Goal: Task Accomplishment & Management: Use online tool/utility

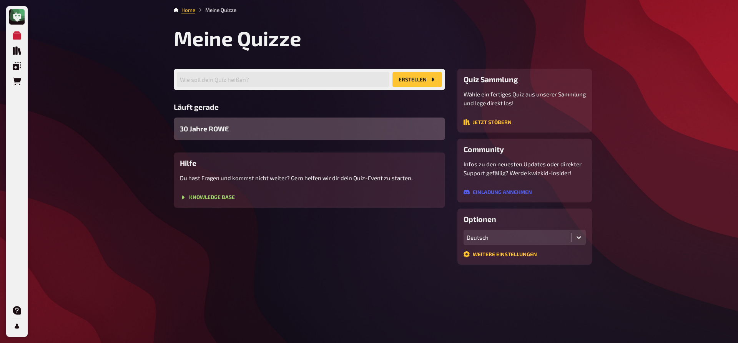
click at [250, 134] on div "30 Jahre ROWE" at bounding box center [309, 129] width 271 height 23
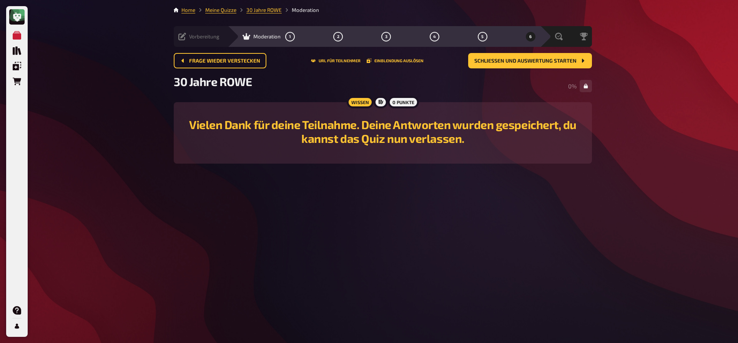
click at [182, 35] on icon at bounding box center [182, 37] width 8 height 8
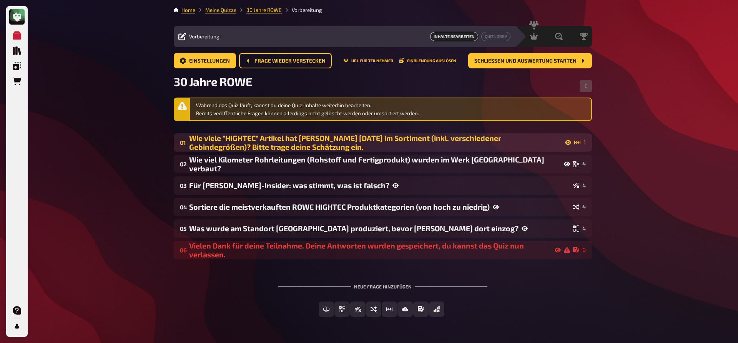
click at [243, 143] on div "Wie viele "HIGHTEC" Artikel hat [PERSON_NAME] [DATE] im Sortiment (inkl. versch…" at bounding box center [380, 143] width 382 height 18
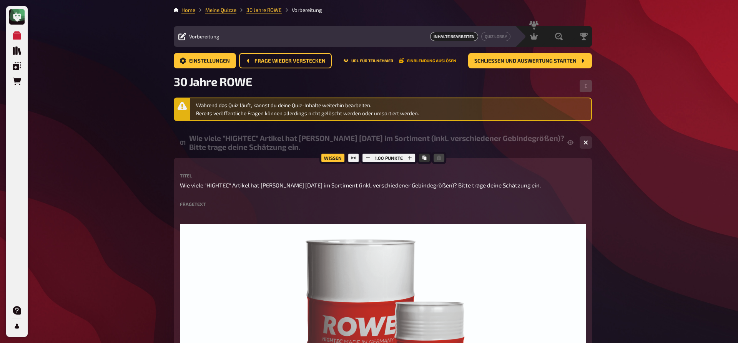
click at [424, 62] on button "Einblendung auslösen" at bounding box center [427, 60] width 57 height 5
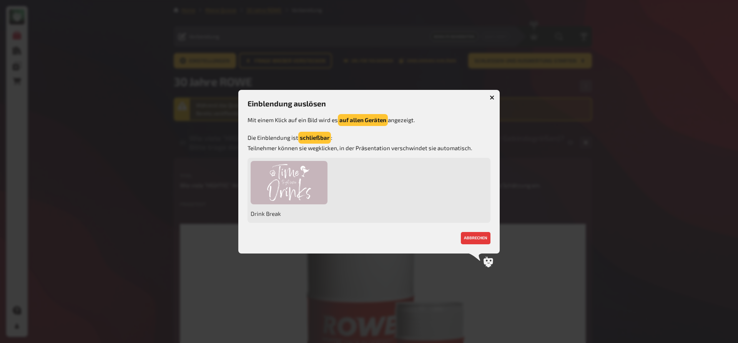
click at [262, 211] on span "Drink Break" at bounding box center [289, 213] width 77 height 12
click at [374, 193] on div "Drink Break" at bounding box center [368, 190] width 243 height 65
click at [362, 121] on button "auf allen Geräten" at bounding box center [363, 120] width 50 height 12
click at [366, 117] on button "auf allen Geräten" at bounding box center [363, 120] width 50 height 12
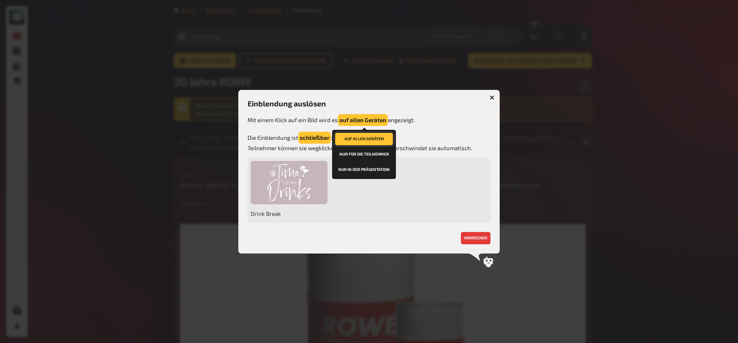
click at [366, 143] on button "auf allen Geräten" at bounding box center [364, 139] width 58 height 12
click at [366, 141] on button "auf allen Geräten" at bounding box center [364, 139] width 58 height 12
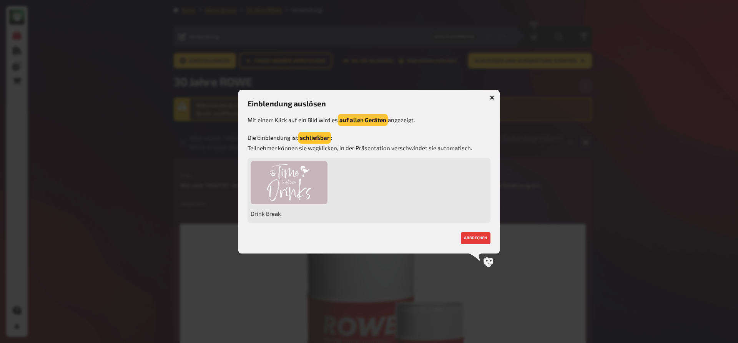
click at [491, 97] on icon "button" at bounding box center [492, 97] width 5 height 5
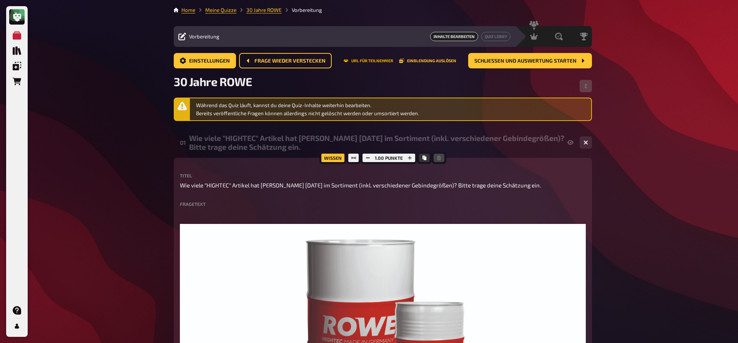
click at [361, 60] on button "URL für Teilnehmer" at bounding box center [368, 60] width 50 height 5
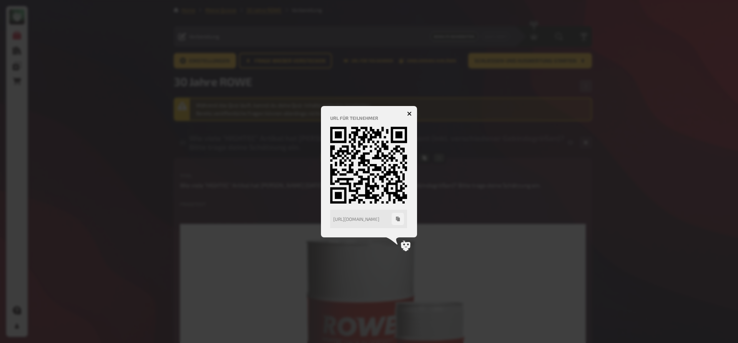
click at [409, 112] on icon "button" at bounding box center [409, 113] width 5 height 5
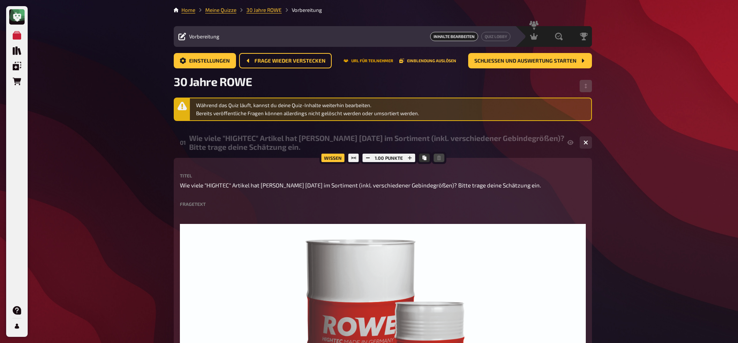
click at [360, 59] on button "URL für Teilnehmer" at bounding box center [368, 60] width 50 height 5
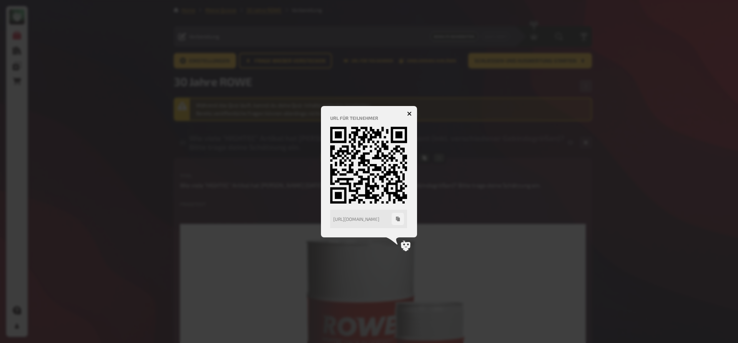
click at [408, 116] on icon "button" at bounding box center [409, 113] width 7 height 7
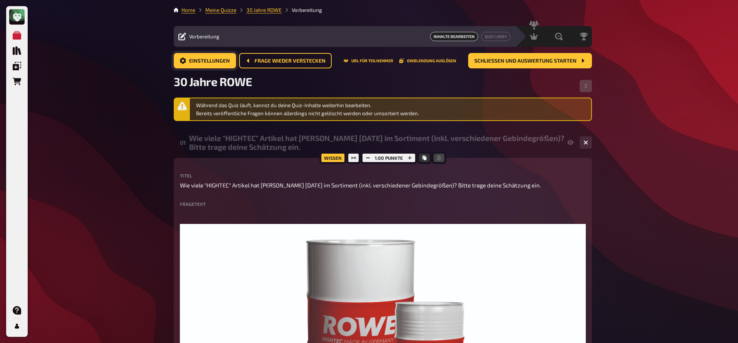
click at [208, 65] on button "Einstellungen" at bounding box center [205, 60] width 62 height 15
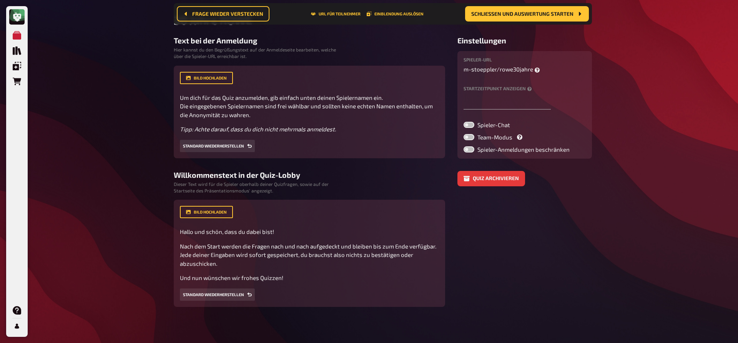
scroll to position [68, 0]
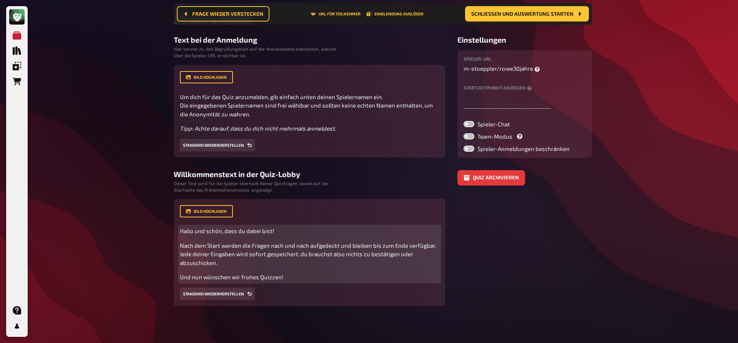
click at [220, 264] on p "Nach dem Start werden die Fragen nach und nach aufgedeckt und bleiben bis zum E…" at bounding box center [309, 254] width 259 height 26
click at [269, 254] on span "Nach dem Start werden die Fragen nach und nach aufgedeckt und bleiben bis zum E…" at bounding box center [308, 254] width 257 height 24
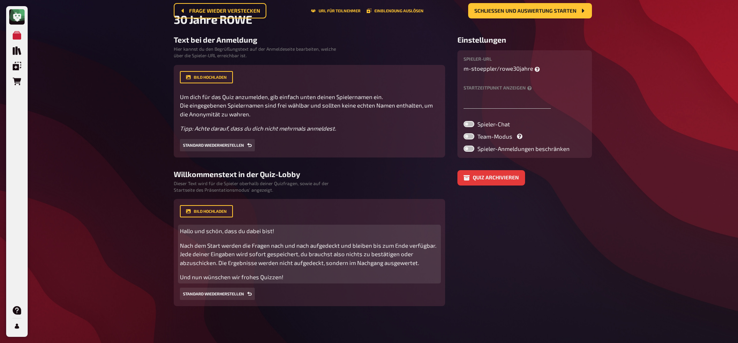
scroll to position [0, 0]
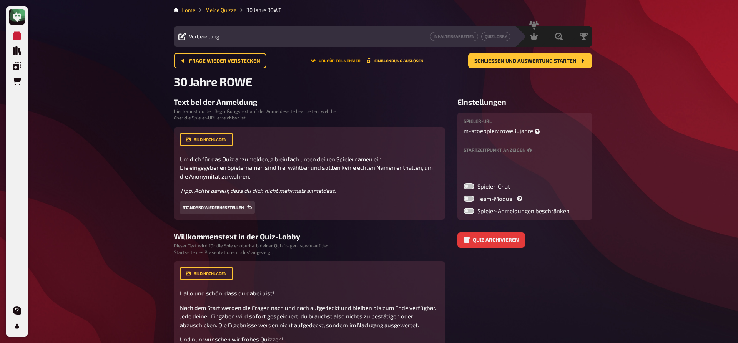
click at [340, 60] on button "URL für Teilnehmer" at bounding box center [336, 60] width 50 height 5
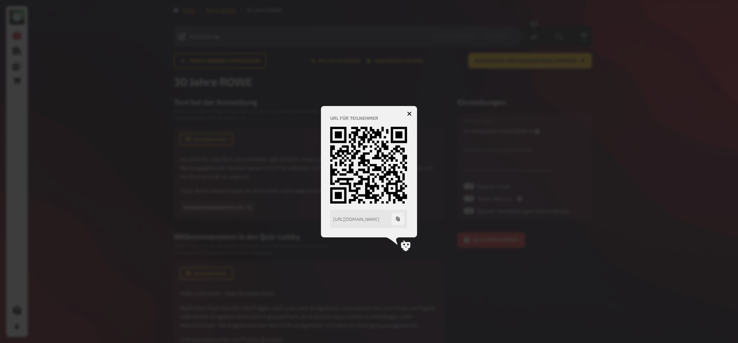
click at [408, 115] on icon "button" at bounding box center [409, 113] width 5 height 5
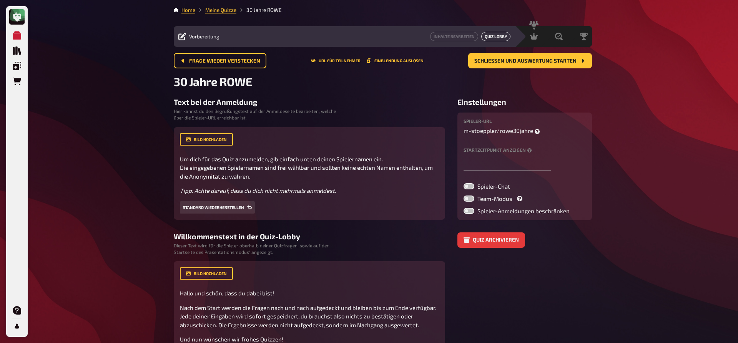
click at [493, 38] on button "Quiz Lobby" at bounding box center [495, 36] width 29 height 9
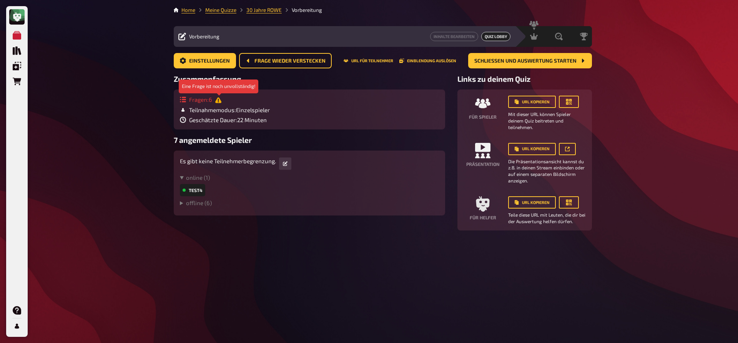
click at [219, 101] on icon at bounding box center [218, 100] width 6 height 6
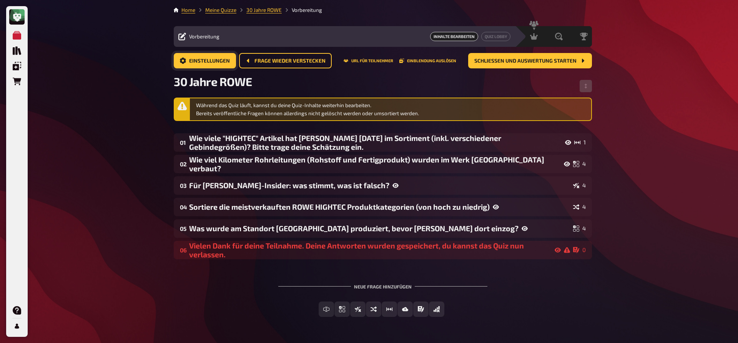
click at [193, 65] on button "Einstellungen" at bounding box center [205, 60] width 62 height 15
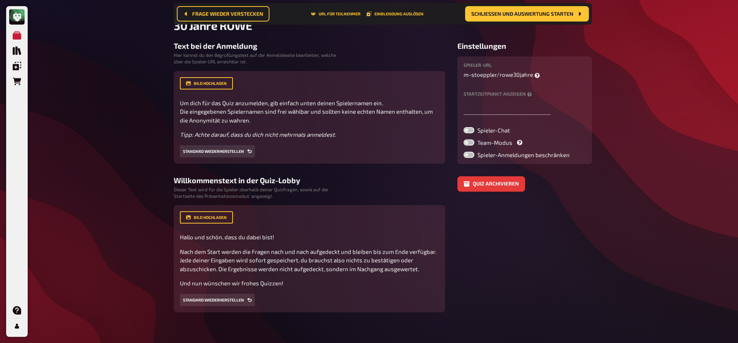
scroll to position [23, 0]
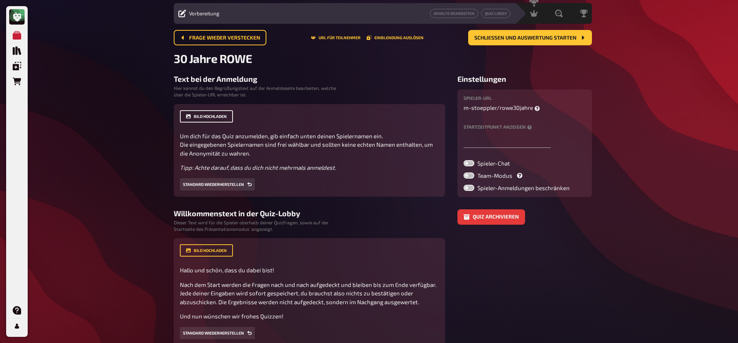
click at [206, 116] on button "Bild hochladen" at bounding box center [206, 116] width 53 height 12
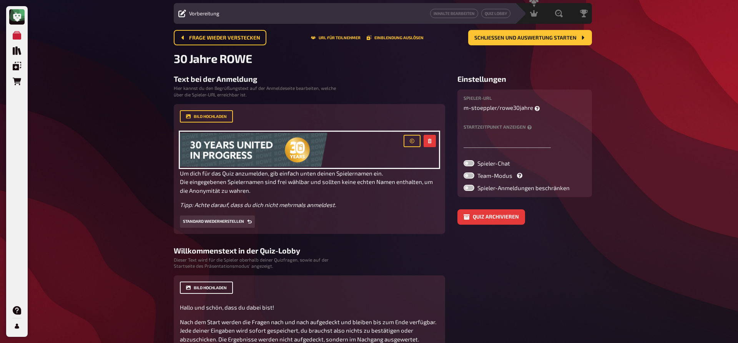
click at [217, 289] on button "Bild hochladen" at bounding box center [206, 288] width 53 height 12
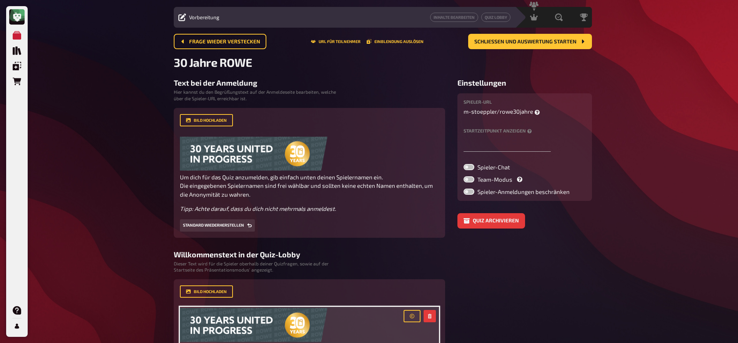
scroll to position [0, 0]
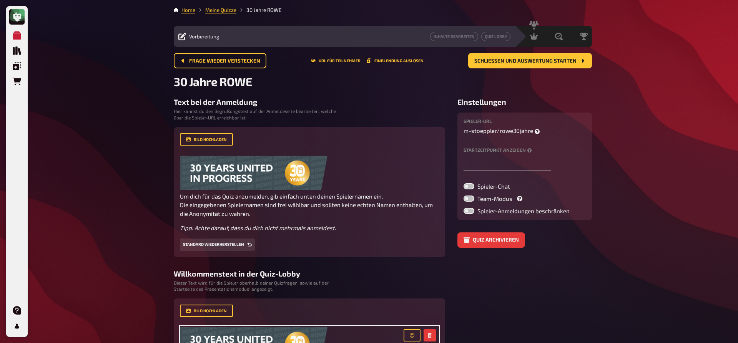
click at [201, 35] on span "Vorbereitung" at bounding box center [204, 36] width 30 height 6
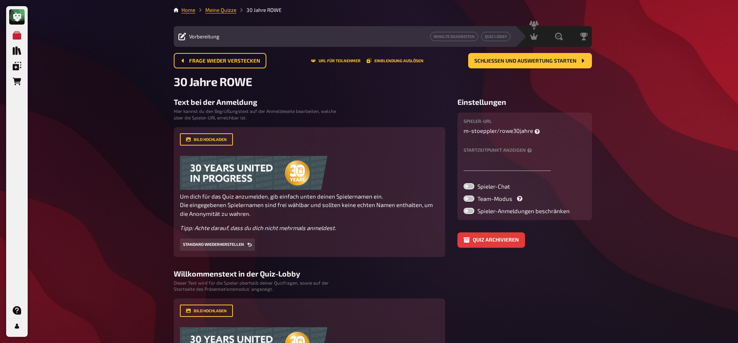
click at [179, 35] on icon at bounding box center [182, 37] width 8 height 8
click at [240, 56] on button "Frage wieder verstecken" at bounding box center [220, 60] width 93 height 15
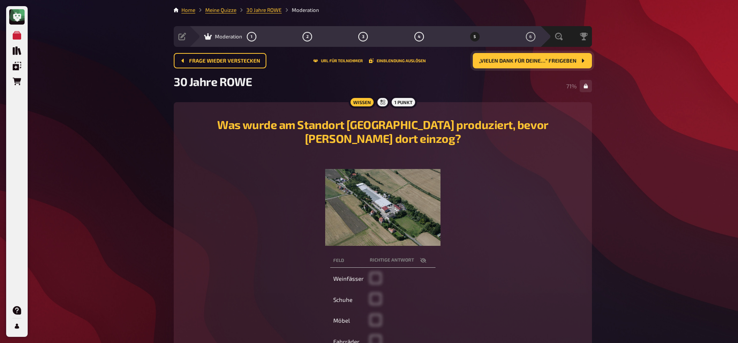
click at [563, 61] on span "„Vielen Dank für deine…“ freigeben" at bounding box center [528, 60] width 98 height 5
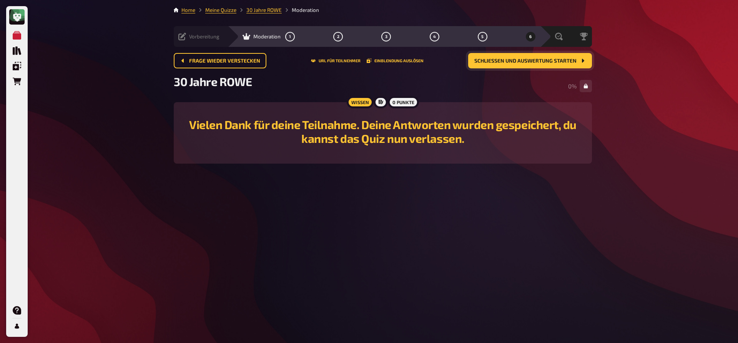
click at [181, 38] on icon at bounding box center [182, 37] width 8 height 8
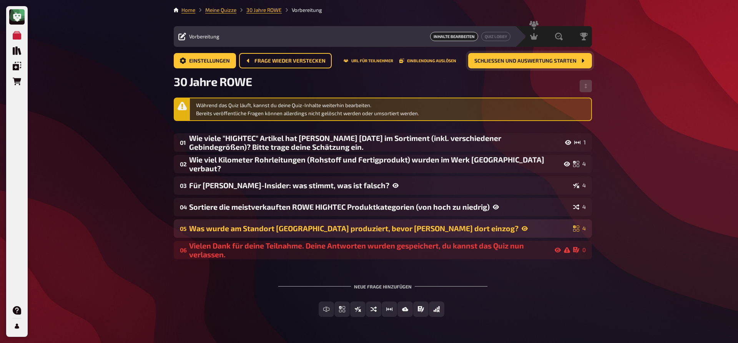
click at [299, 229] on div "Was wurde am Standort [GEOGRAPHIC_DATA] produziert, bevor [PERSON_NAME] dort ei…" at bounding box center [379, 228] width 381 height 9
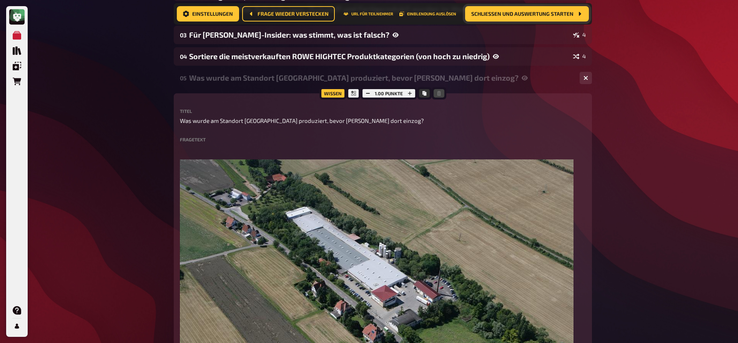
scroll to position [353, 0]
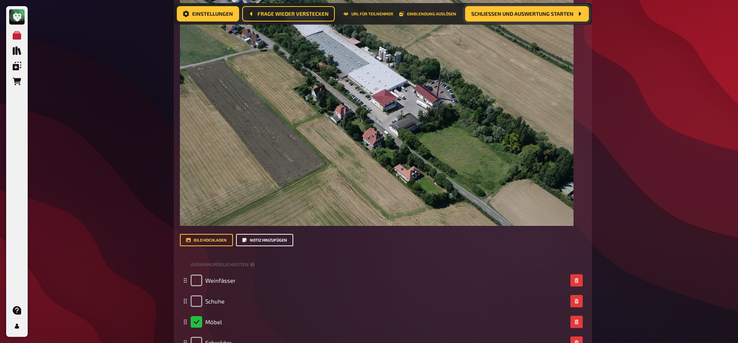
click at [277, 242] on button "Notiz hinzufügen" at bounding box center [264, 240] width 57 height 12
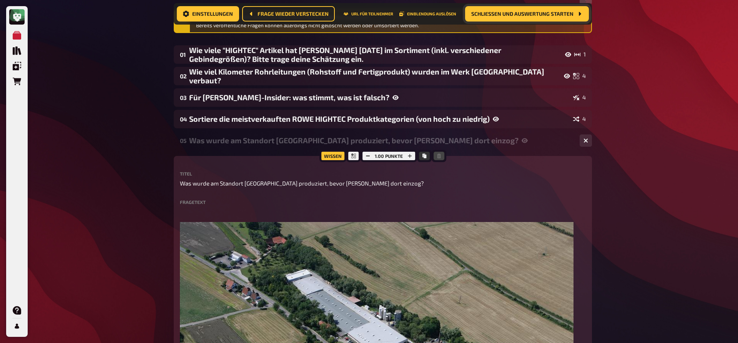
scroll to position [0, 0]
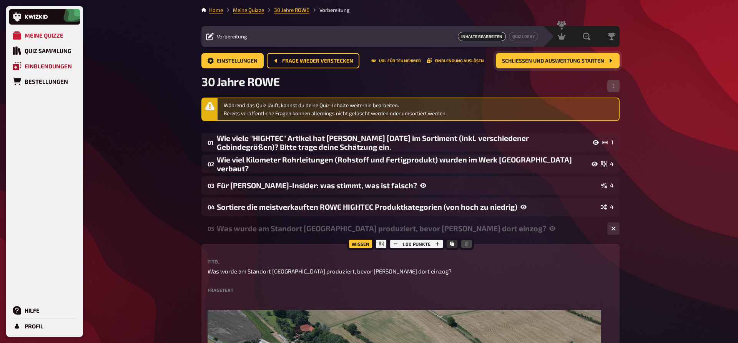
click at [20, 68] on icon at bounding box center [17, 66] width 8 height 8
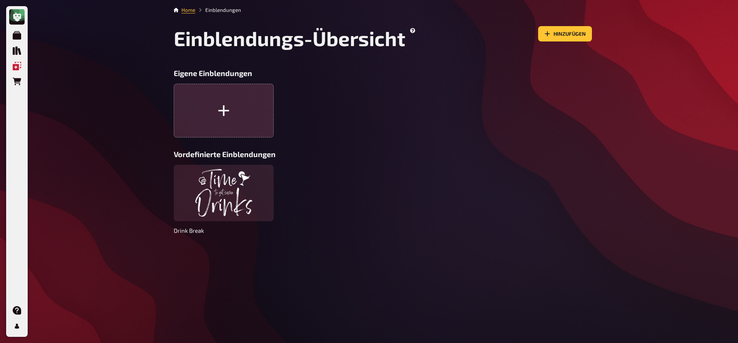
click at [221, 111] on icon "button" at bounding box center [223, 110] width 11 height 11
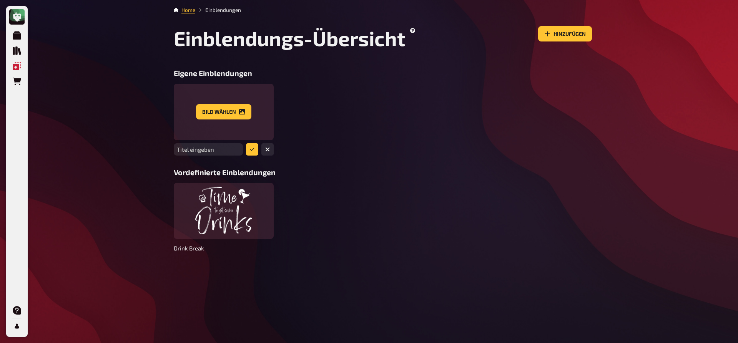
click at [199, 152] on input "text" at bounding box center [208, 149] width 69 height 12
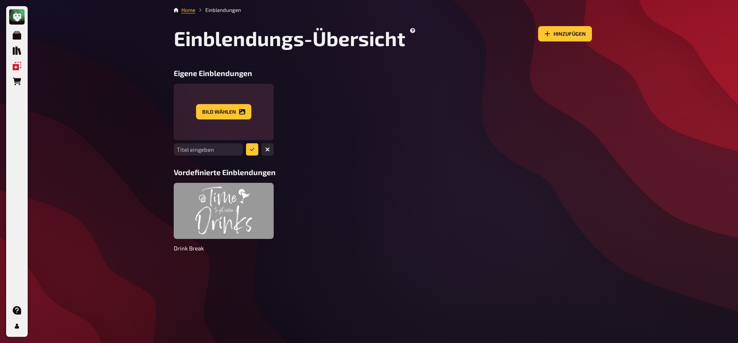
click at [232, 214] on div at bounding box center [224, 211] width 100 height 56
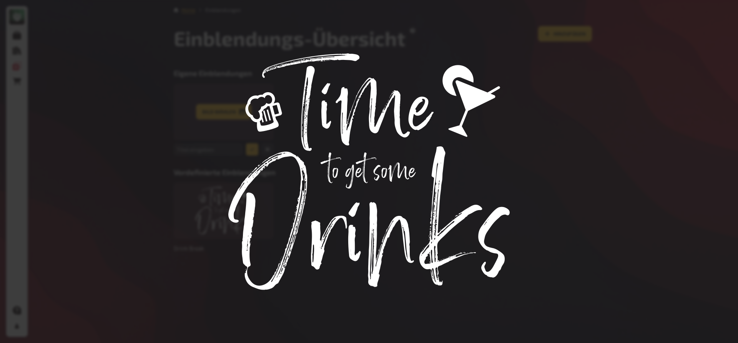
click at [638, 131] on div at bounding box center [369, 171] width 738 height 343
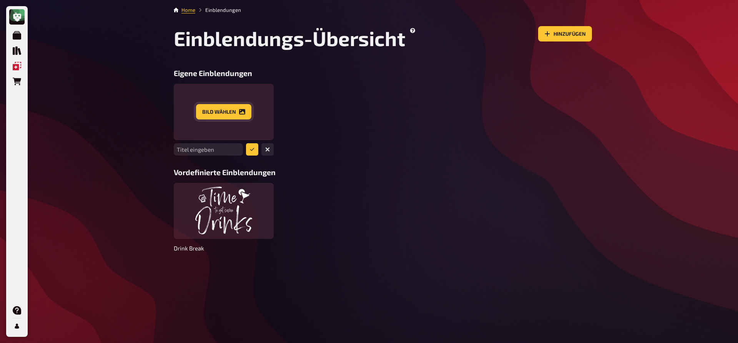
click at [219, 110] on button "Bild wählen" at bounding box center [223, 111] width 55 height 15
click at [188, 11] on link "Home" at bounding box center [188, 10] width 14 height 6
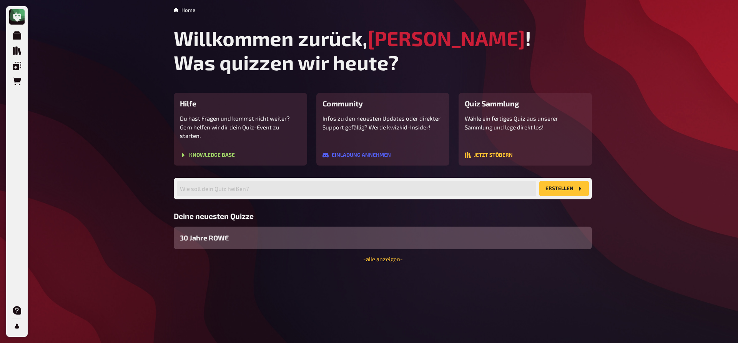
click at [211, 237] on div "30 Jahre ROWE" at bounding box center [383, 238] width 418 height 23
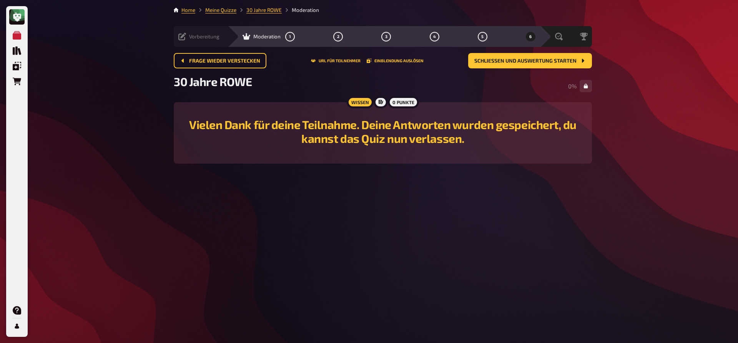
click at [188, 38] on div "Vorbereitung" at bounding box center [198, 37] width 41 height 8
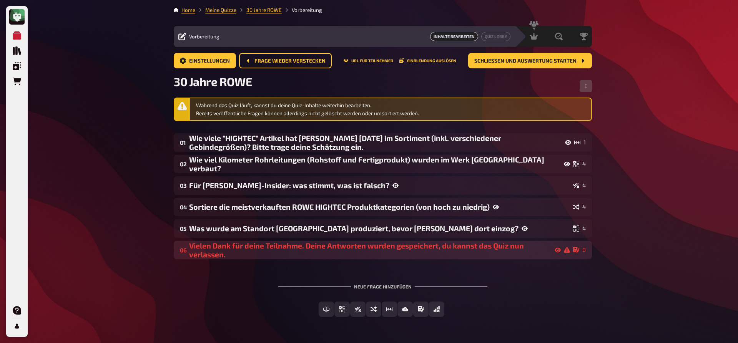
click at [531, 252] on div "Vielen Dank für deine Teilnahme. Deine Antworten wurden gespeichert, du kannst …" at bounding box center [379, 250] width 381 height 18
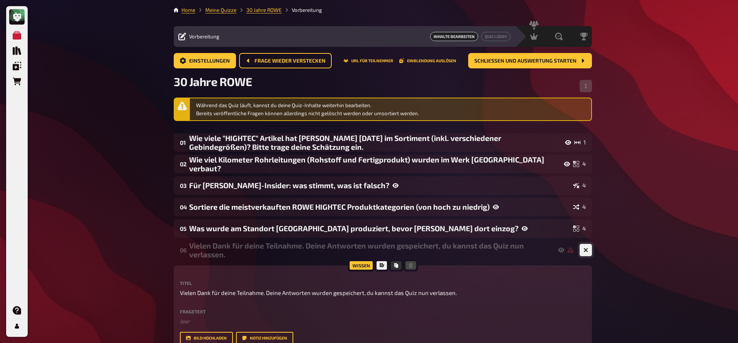
click at [587, 249] on icon "button" at bounding box center [585, 250] width 5 height 5
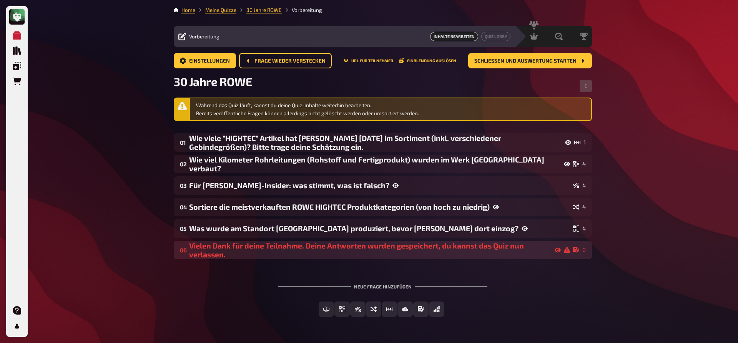
click at [526, 250] on div "Vielen Dank für deine Teilnahme. Deine Antworten wurden gespeichert, du kannst …" at bounding box center [379, 250] width 381 height 18
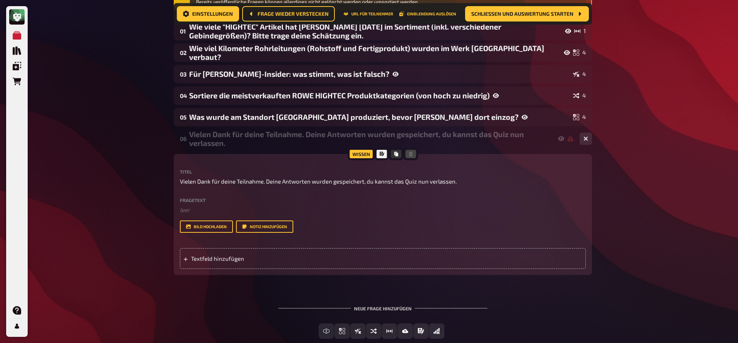
scroll to position [39, 0]
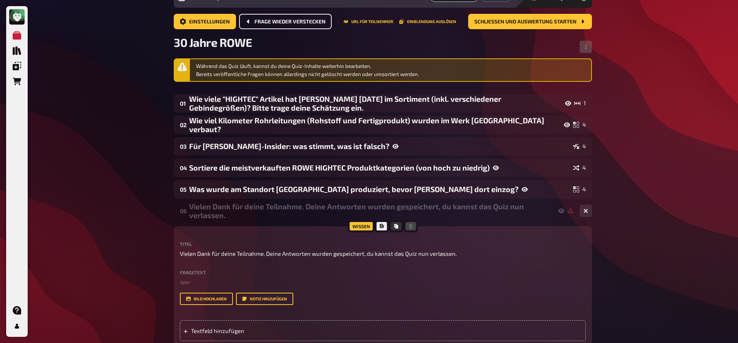
click at [295, 20] on span "Frage wieder verstecken" at bounding box center [289, 21] width 71 height 5
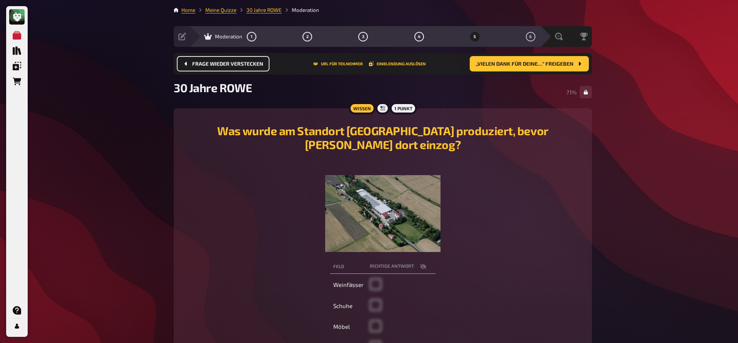
scroll to position [54, 0]
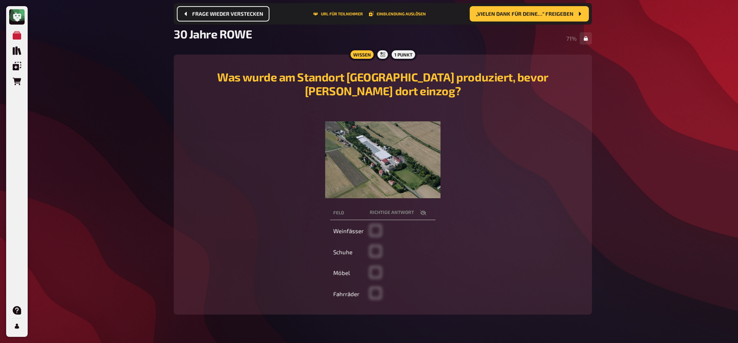
click at [362, 304] on main "Home Meine Quizze 30 Jahre ROWE Moderation Vorbereitung Inhalte Bearbeiten Quiz…" at bounding box center [383, 139] width 418 height 375
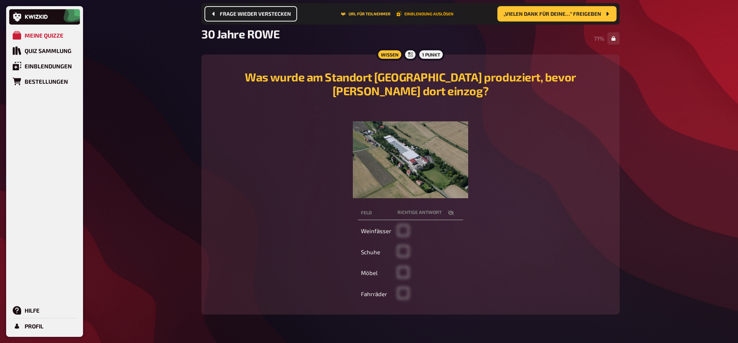
click at [412, 14] on button "Einblendung auslösen" at bounding box center [425, 14] width 57 height 5
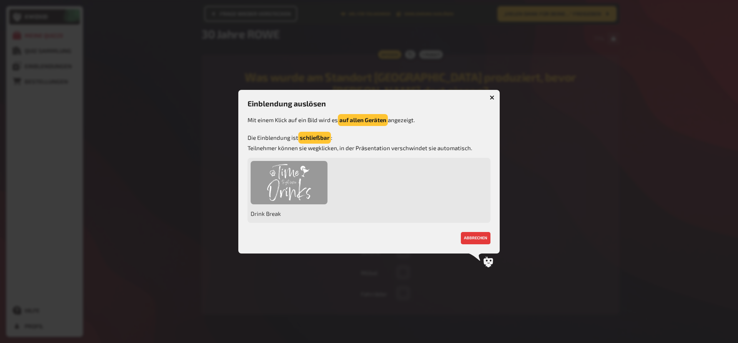
click at [284, 178] on div at bounding box center [289, 182] width 77 height 43
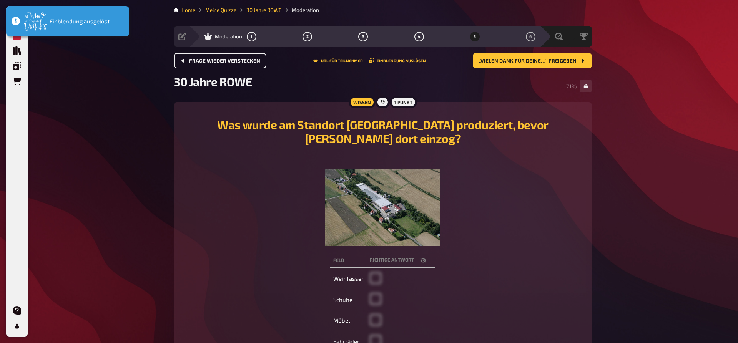
scroll to position [53, 0]
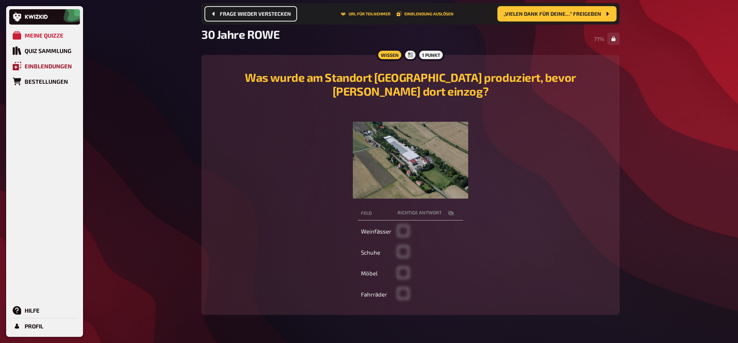
click at [36, 64] on div "Einblendungen" at bounding box center [48, 66] width 47 height 7
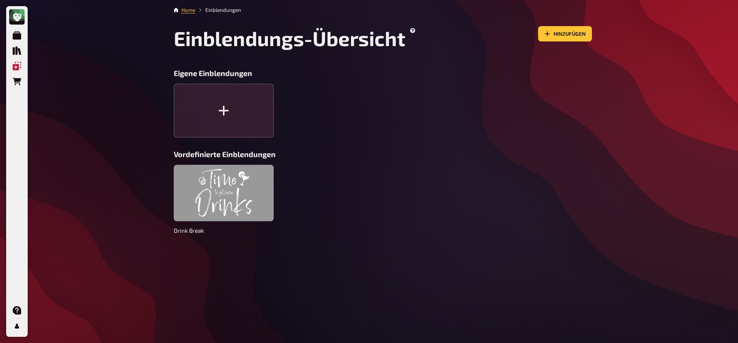
click at [212, 207] on div at bounding box center [224, 193] width 100 height 56
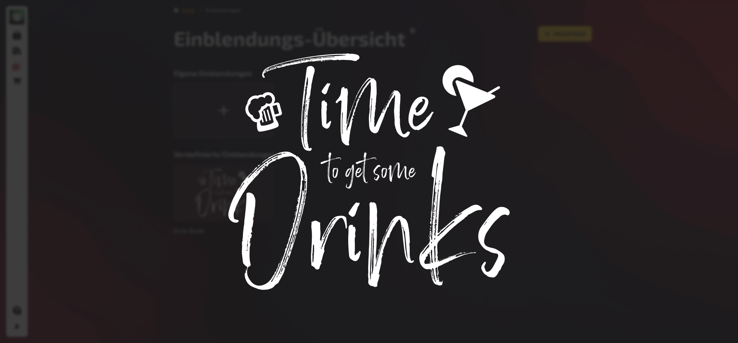
click at [426, 180] on div at bounding box center [369, 171] width 738 height 343
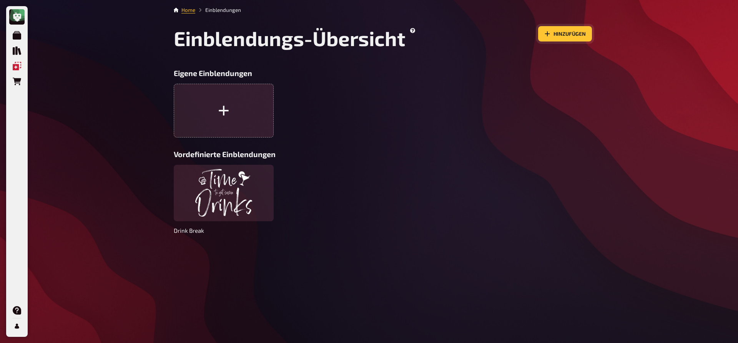
click at [554, 37] on button "Hinzufügen" at bounding box center [565, 33] width 54 height 15
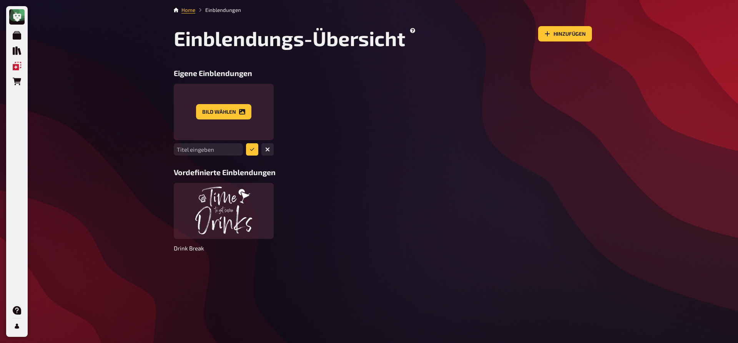
click at [199, 245] on span "Drink Break" at bounding box center [224, 248] width 100 height 12
click at [188, 251] on span "Drink Break" at bounding box center [224, 248] width 100 height 12
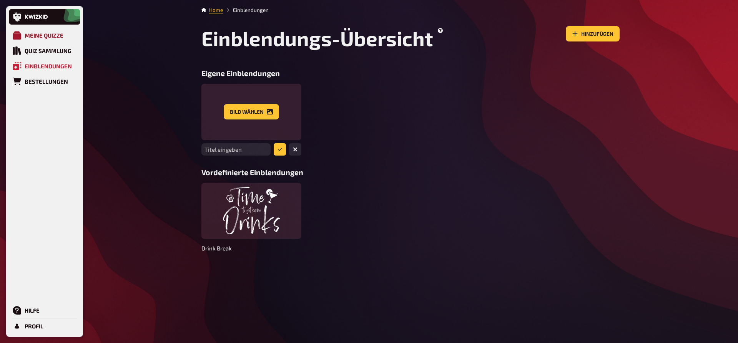
click at [24, 39] on link "Meine Quizze" at bounding box center [44, 35] width 71 height 15
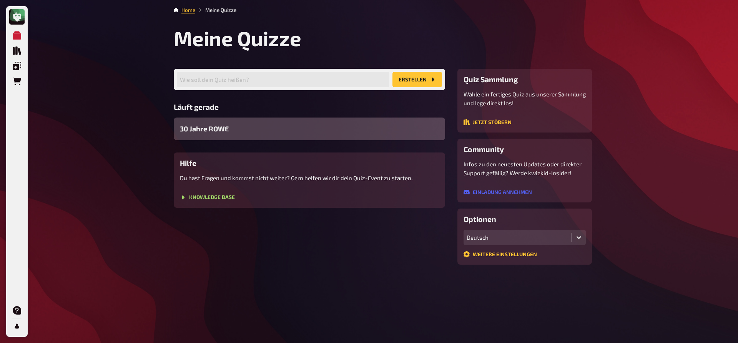
click at [224, 132] on span "30 Jahre ROWE" at bounding box center [204, 129] width 49 height 10
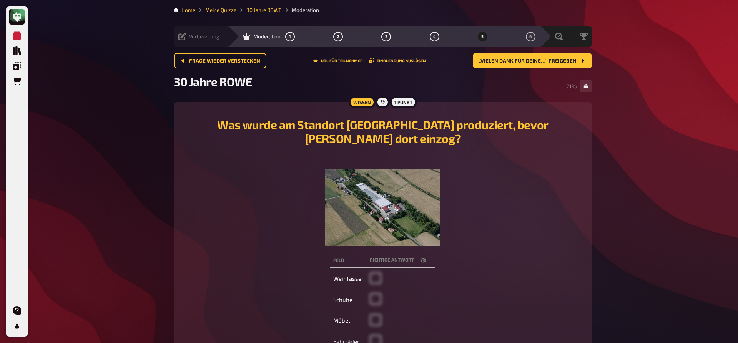
click at [198, 37] on span "Vorbereitung" at bounding box center [204, 36] width 30 height 6
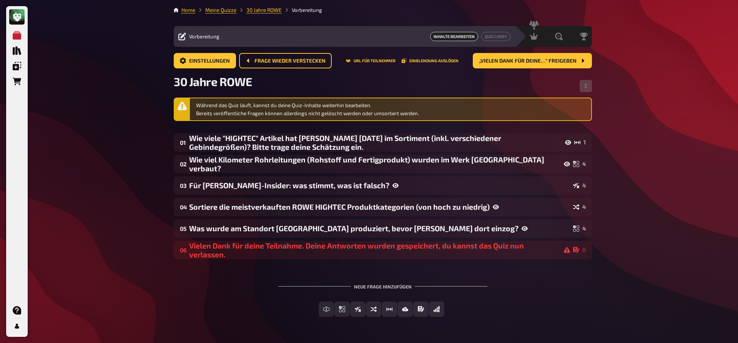
click at [433, 64] on div "Einstellungen Frage wieder verstecken URL für Teilnehmer Einblendung auslösen „…" at bounding box center [383, 60] width 418 height 15
click at [433, 61] on button "Einblendung auslösen" at bounding box center [430, 60] width 57 height 5
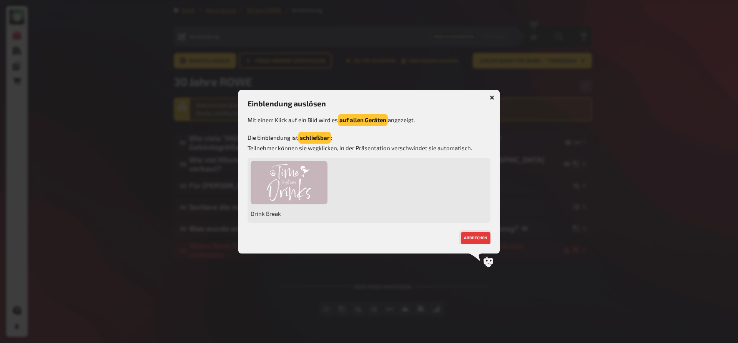
click at [478, 239] on button "abbrechen" at bounding box center [476, 238] width 30 height 12
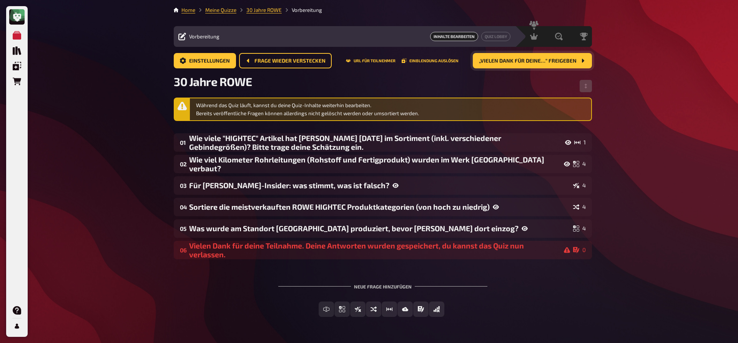
click at [532, 65] on button "„Vielen Dank für deine…“ freigeben" at bounding box center [532, 60] width 119 height 15
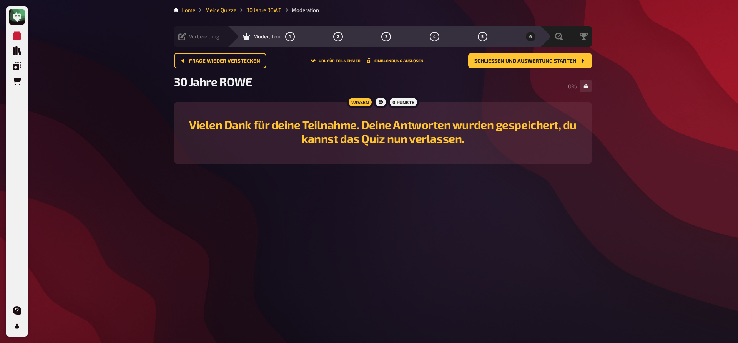
click at [183, 39] on icon at bounding box center [182, 37] width 8 height 8
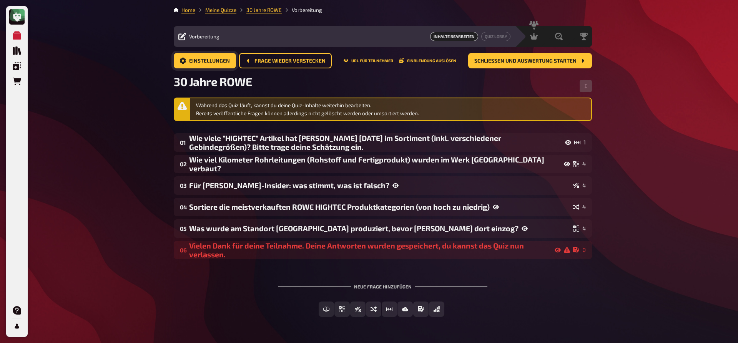
click at [198, 66] on button "Einstellungen" at bounding box center [205, 60] width 62 height 15
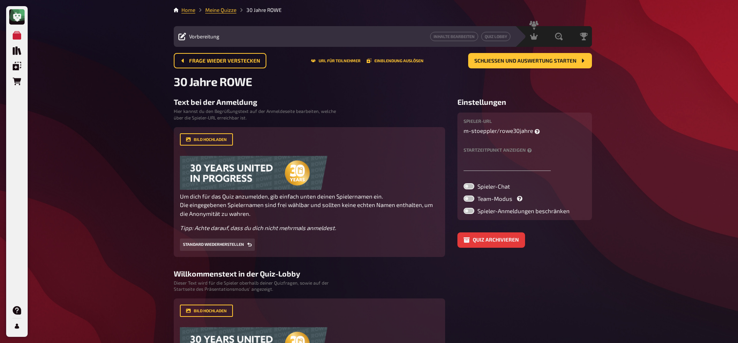
click at [182, 38] on icon at bounding box center [182, 37] width 8 height 8
click at [534, 66] on button "Schließen und Auswertung starten" at bounding box center [530, 60] width 124 height 15
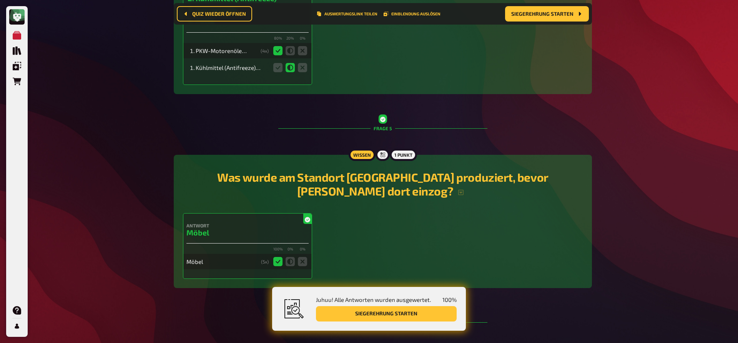
scroll to position [1102, 0]
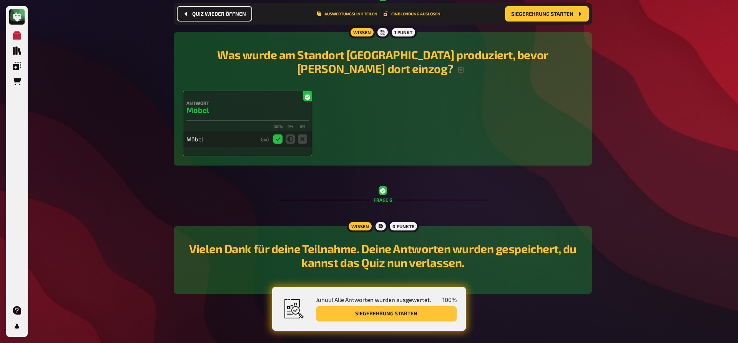
click at [237, 17] on button "Quiz wieder öffnen" at bounding box center [214, 13] width 75 height 15
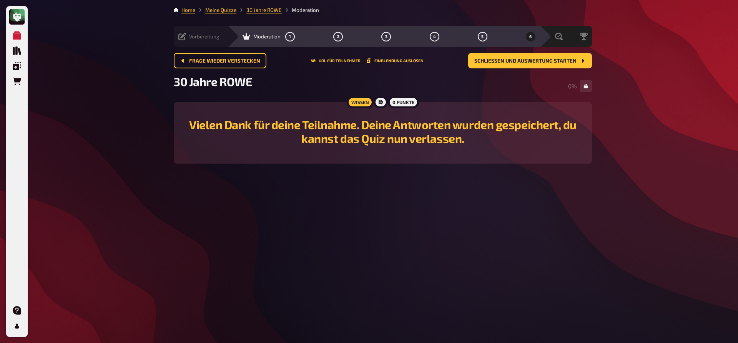
click at [183, 38] on icon at bounding box center [182, 37] width 8 height 8
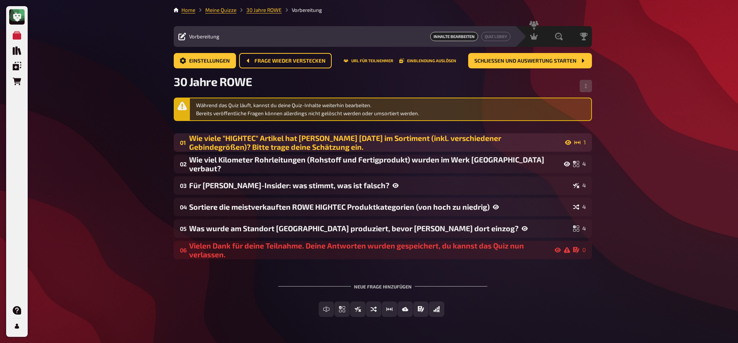
click at [219, 142] on div "Wie viele "HIGHTEC" Artikel hat [PERSON_NAME] [DATE] im Sortiment (inkl. versch…" at bounding box center [380, 143] width 382 height 18
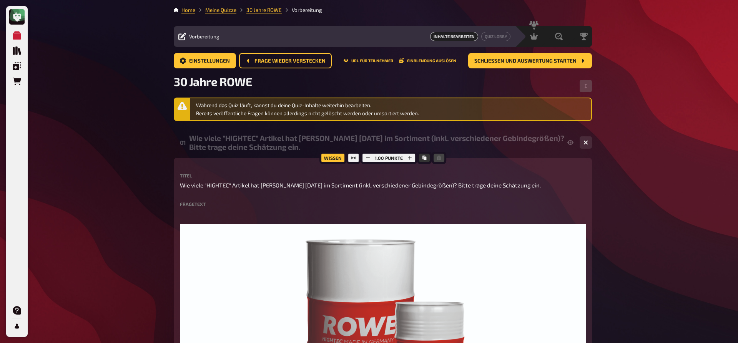
scroll to position [196, 0]
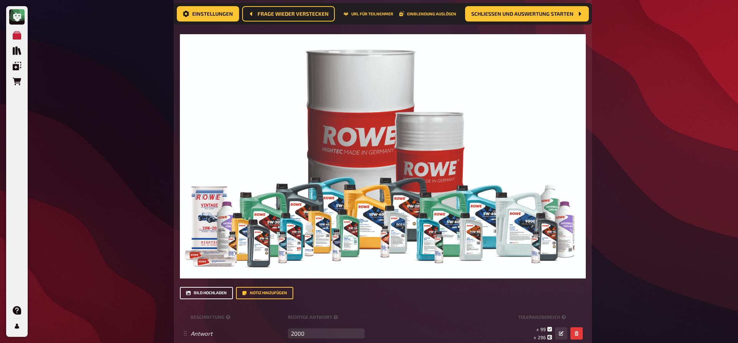
click at [214, 291] on button "Bild hochladen" at bounding box center [206, 293] width 53 height 12
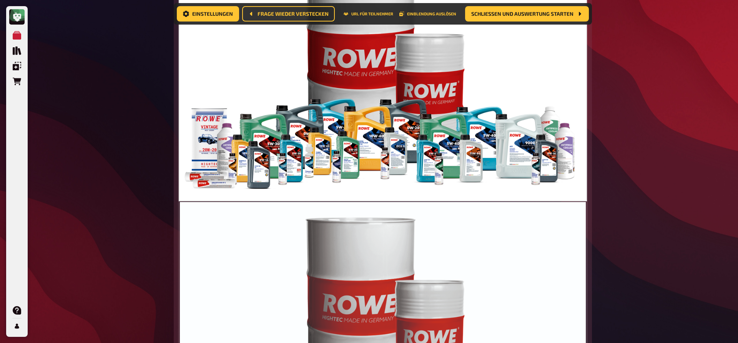
scroll to position [392, 0]
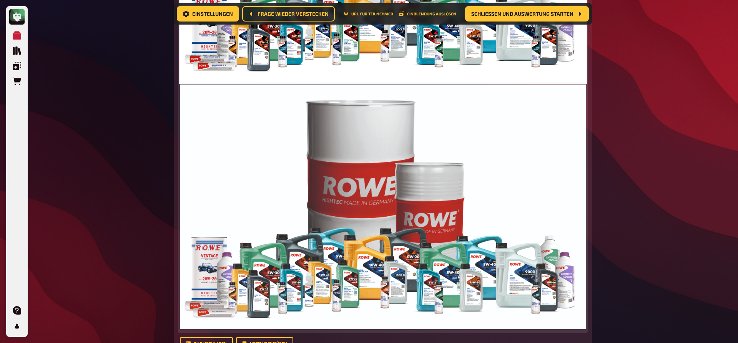
click at [478, 168] on img at bounding box center [383, 207] width 406 height 244
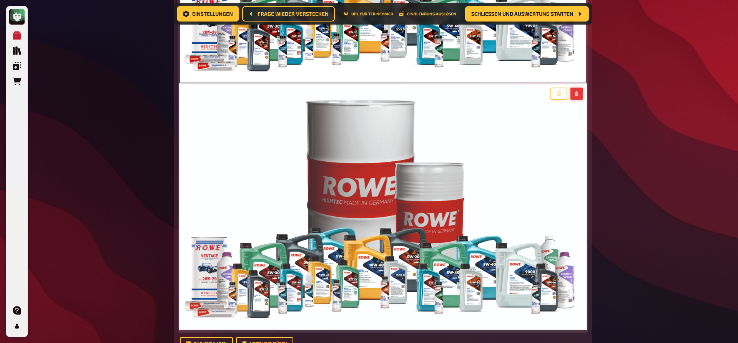
click at [577, 96] on icon "button" at bounding box center [576, 93] width 5 height 5
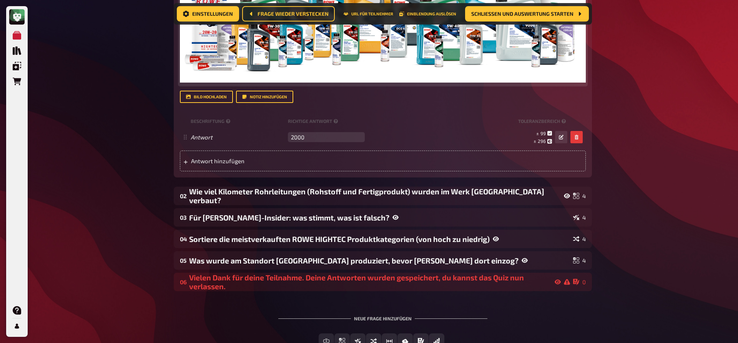
scroll to position [447, 0]
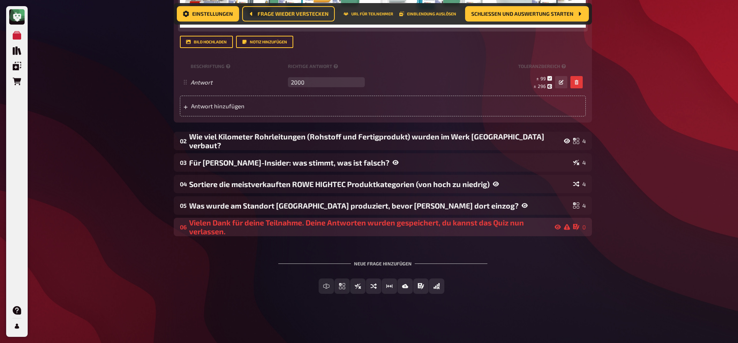
click at [574, 229] on icon at bounding box center [576, 227] width 6 height 6
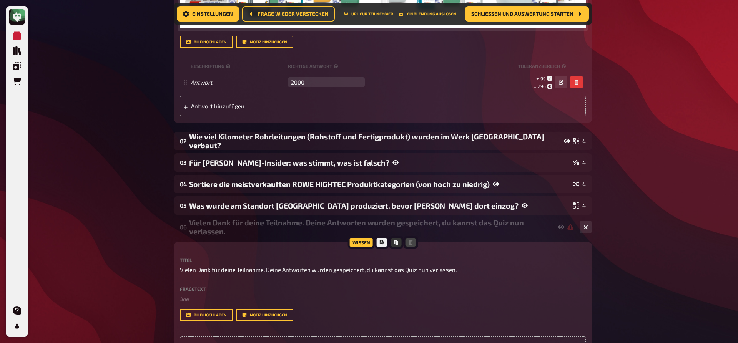
click at [642, 228] on div "Meine Quizze Quiz Sammlung Einblendungen Bestellungen Hilfe Profil Home Meine Q…" at bounding box center [369, 14] width 738 height 923
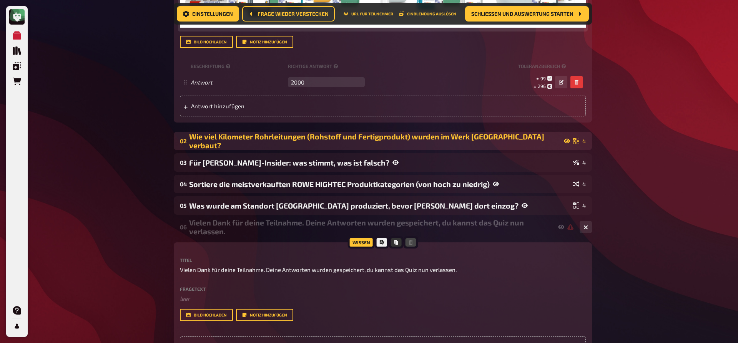
click at [219, 146] on div "02 Wie viel Kilometer Rohrleitungen (Rohstoff und Fertigprodukt) wurden im Werk…" at bounding box center [383, 141] width 418 height 18
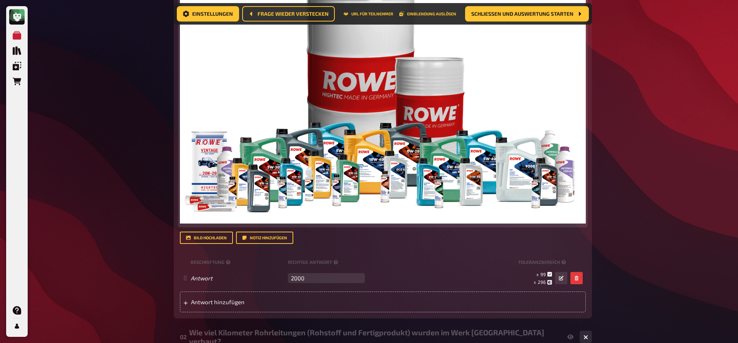
scroll to position [173, 0]
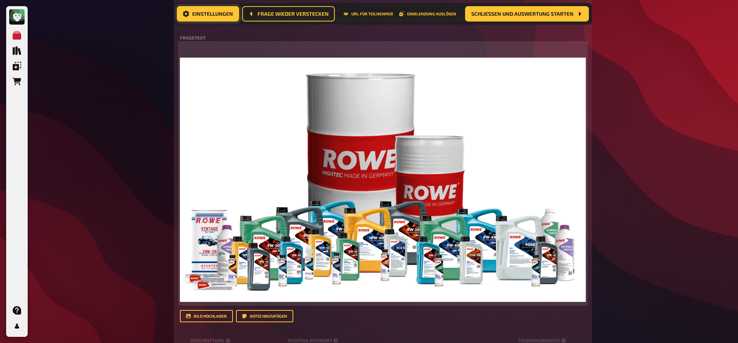
click at [211, 14] on span "Einstellungen" at bounding box center [212, 13] width 41 height 5
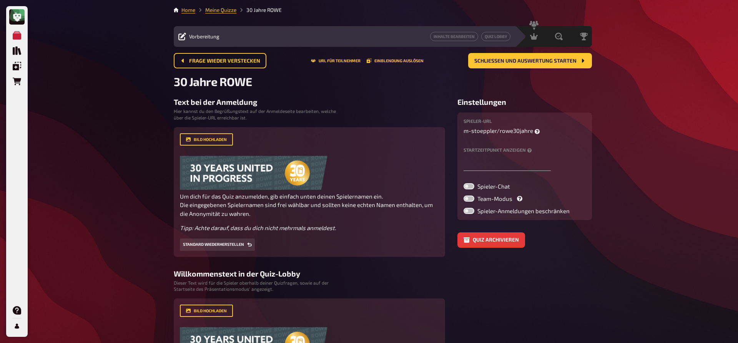
click at [187, 38] on div "Vorbereitung" at bounding box center [198, 37] width 41 height 8
click at [230, 11] on link "Meine Quizze" at bounding box center [220, 10] width 31 height 6
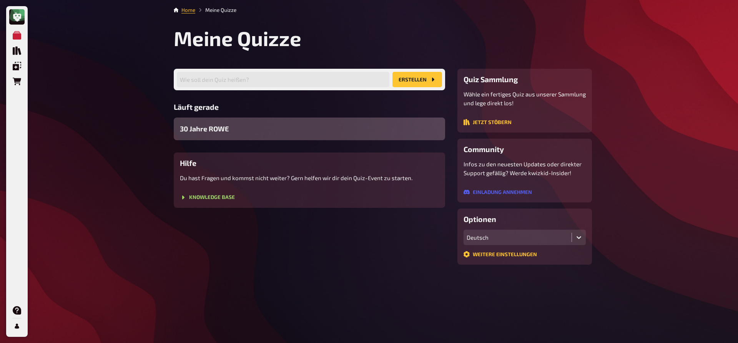
click at [217, 124] on span "30 Jahre ROWE" at bounding box center [204, 129] width 49 height 10
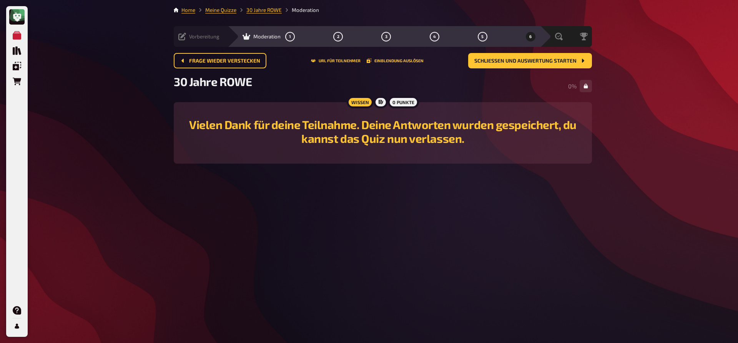
click at [184, 36] on icon at bounding box center [182, 37] width 8 height 8
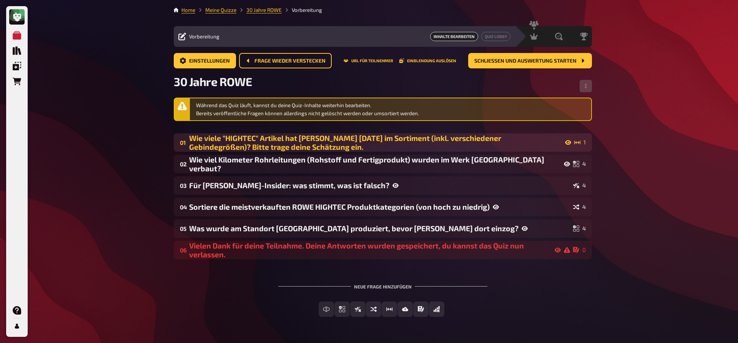
click at [210, 139] on div "Wie viele "HIGHTEC" Artikel hat [PERSON_NAME] [DATE] im Sortiment (inkl. versch…" at bounding box center [380, 143] width 382 height 18
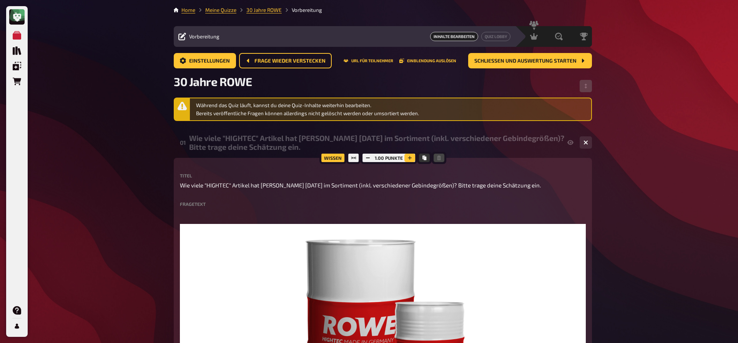
click at [408, 158] on icon "button" at bounding box center [409, 158] width 5 height 5
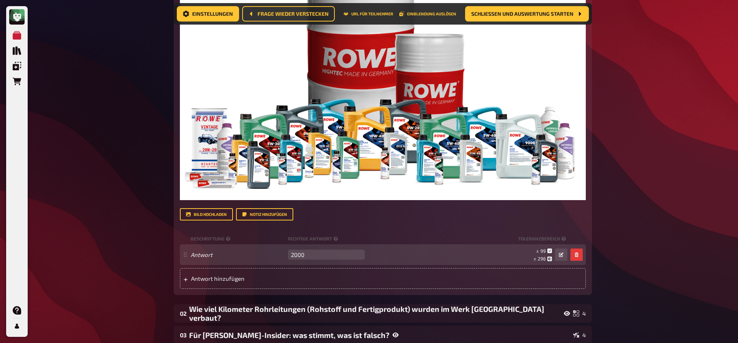
scroll to position [392, 0]
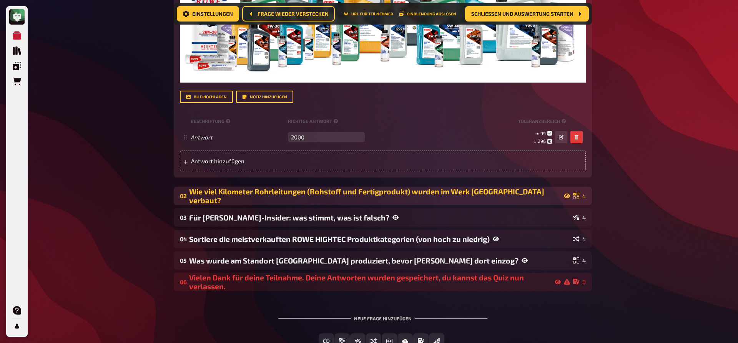
click at [485, 195] on div "Wie viel Kilometer Rohrleitungen (Rohstoff und Fertigprodukt) wurden im Werk [G…" at bounding box center [379, 196] width 381 height 18
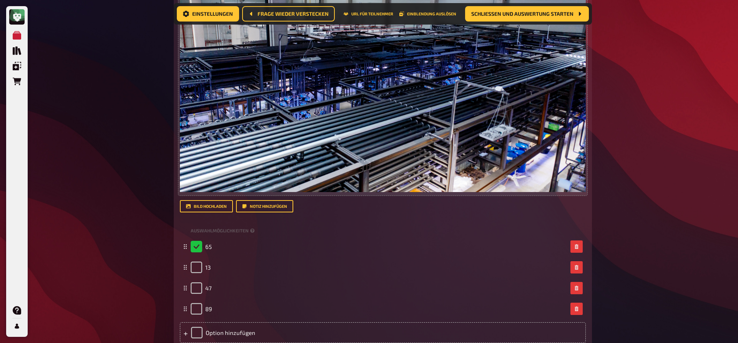
scroll to position [862, 0]
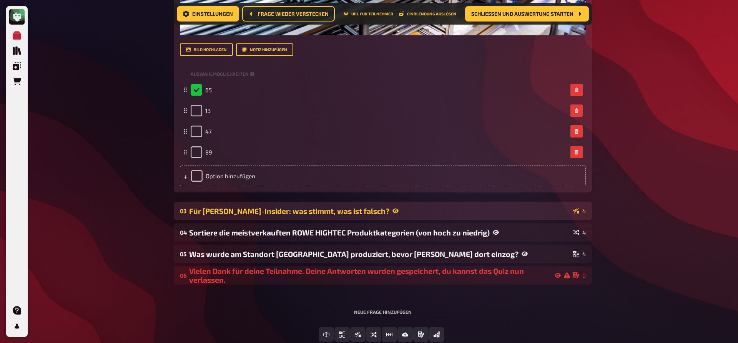
click at [473, 218] on div "03 Für [PERSON_NAME]-Insider: was stimmt, was ist falsch? 4" at bounding box center [383, 211] width 418 height 18
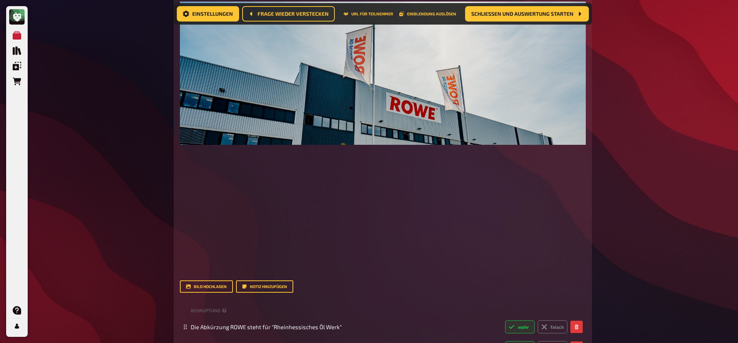
scroll to position [1372, 0]
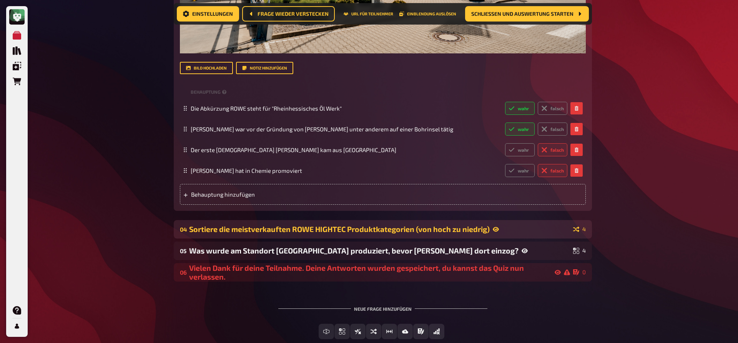
click at [463, 232] on div "Sortiere die meistverkauften ROWE HIGHTEC Produktkategorien (von hoch zu niedri…" at bounding box center [379, 229] width 381 height 9
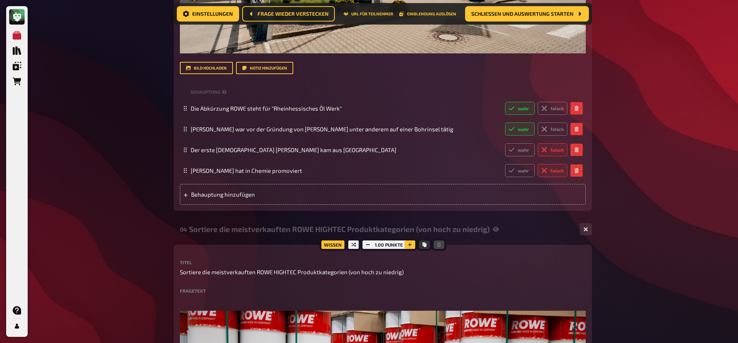
click at [412, 244] on button "button" at bounding box center [409, 245] width 11 height 8
click at [411, 244] on icon "button" at bounding box center [409, 244] width 5 height 5
click at [411, 244] on icon "button" at bounding box center [410, 244] width 5 height 5
click at [411, 244] on icon "button" at bounding box center [409, 244] width 5 height 5
click at [411, 244] on icon "button" at bounding box center [410, 244] width 5 height 5
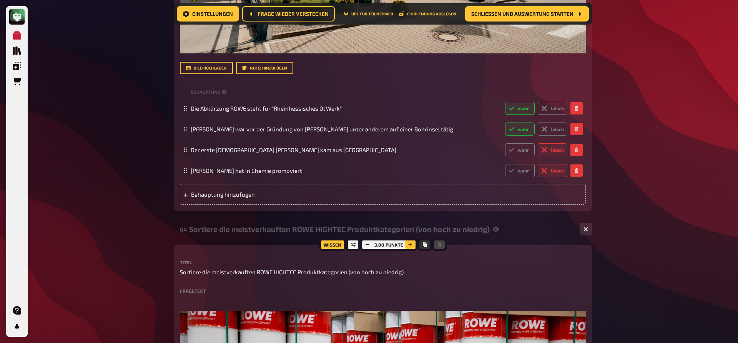
click at [411, 244] on icon "button" at bounding box center [410, 244] width 5 height 5
click at [367, 243] on icon "button" at bounding box center [367, 244] width 5 height 5
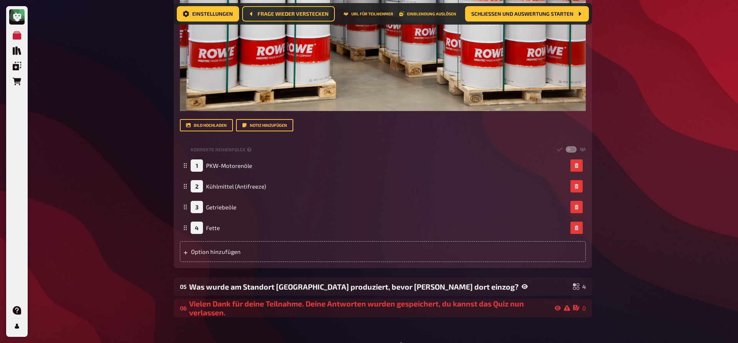
scroll to position [1920, 0]
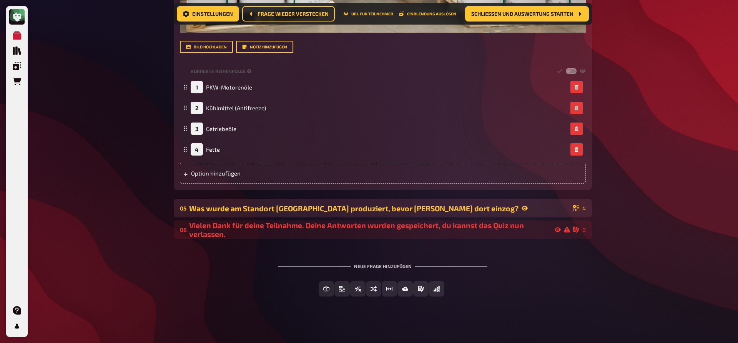
click at [413, 207] on div "Was wurde am Standort [GEOGRAPHIC_DATA] produziert, bevor [PERSON_NAME] dort ei…" at bounding box center [379, 208] width 381 height 9
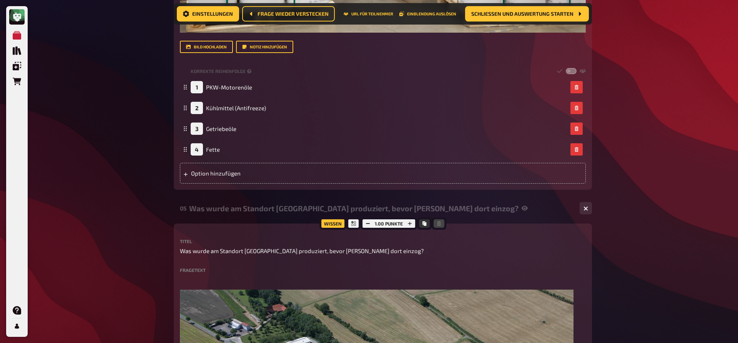
scroll to position [1999, 0]
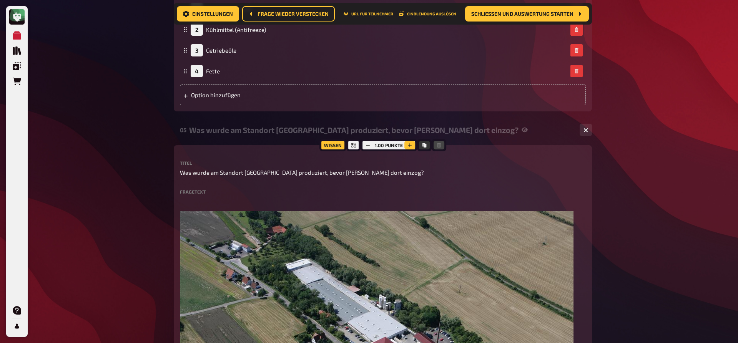
click at [410, 145] on icon "button" at bounding box center [409, 145] width 5 height 5
click at [410, 145] on icon "button" at bounding box center [410, 145] width 5 height 5
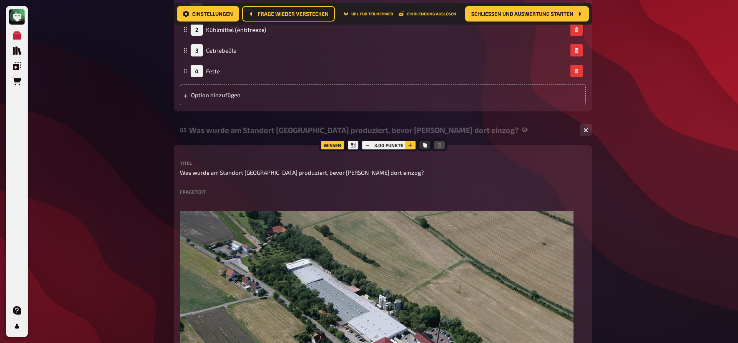
click at [410, 145] on icon "button" at bounding box center [410, 145] width 5 height 5
click at [366, 145] on icon "button" at bounding box center [367, 145] width 5 height 5
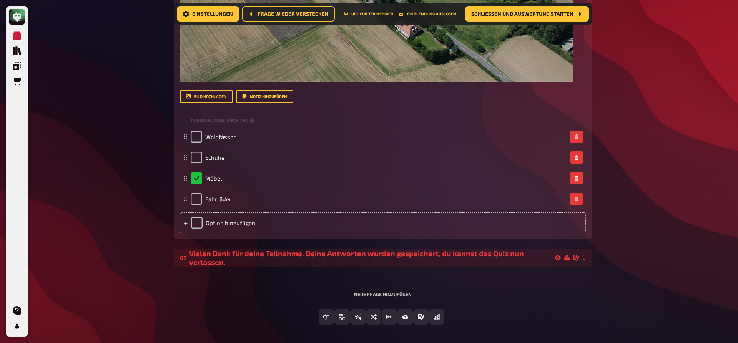
scroll to position [2421, 0]
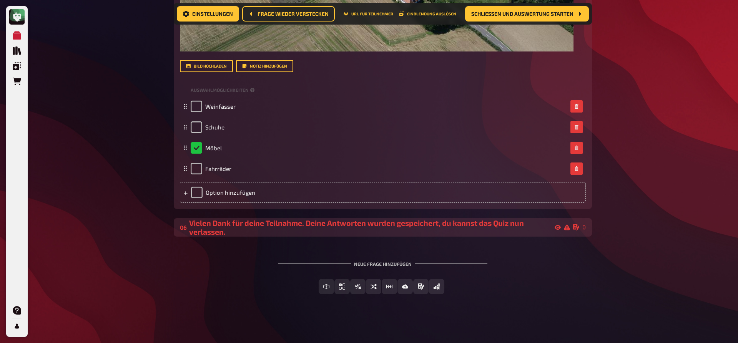
click at [469, 227] on div "Vielen Dank für deine Teilnahme. Deine Antworten wurden gespeichert, du kannst …" at bounding box center [379, 228] width 381 height 18
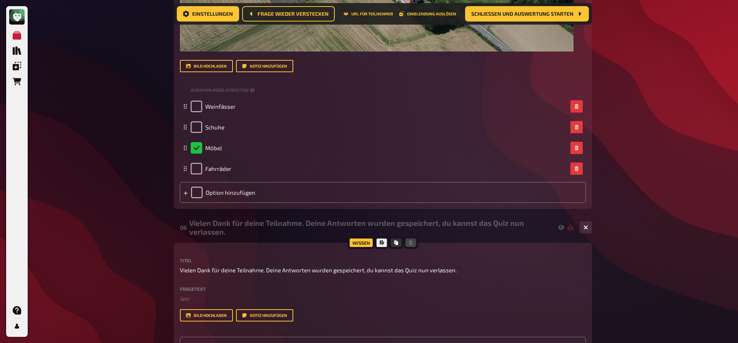
scroll to position [2539, 0]
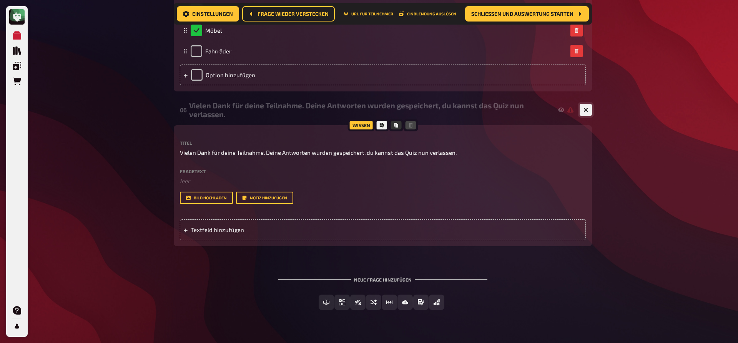
click at [588, 110] on button "button" at bounding box center [585, 110] width 12 height 12
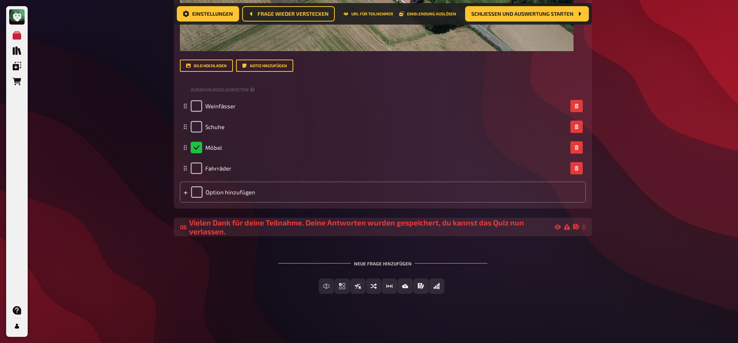
scroll to position [2421, 0]
click at [494, 223] on div "Vielen Dank für deine Teilnahme. Deine Antworten wurden gespeichert, du kannst …" at bounding box center [379, 228] width 381 height 18
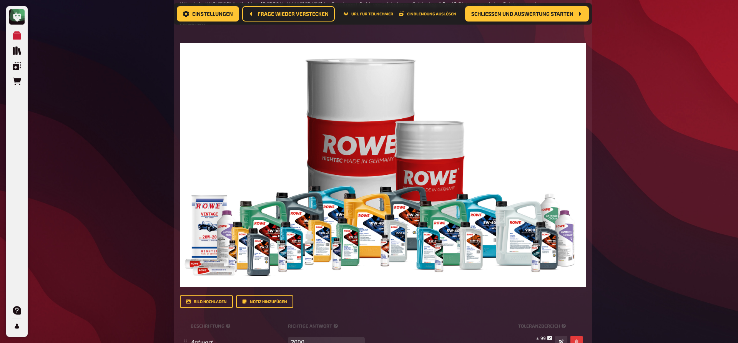
scroll to position [0, 0]
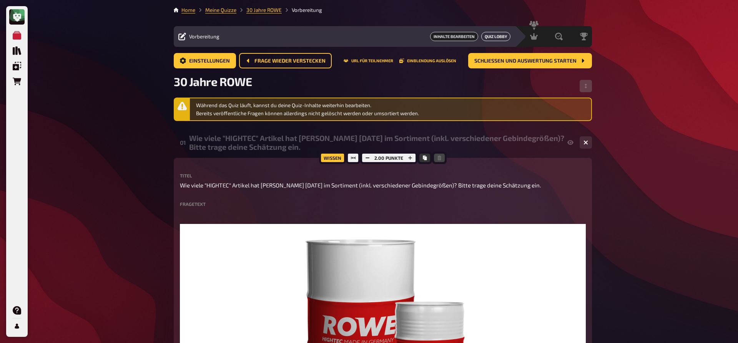
click at [497, 32] on button "Quiz Lobby" at bounding box center [495, 36] width 29 height 9
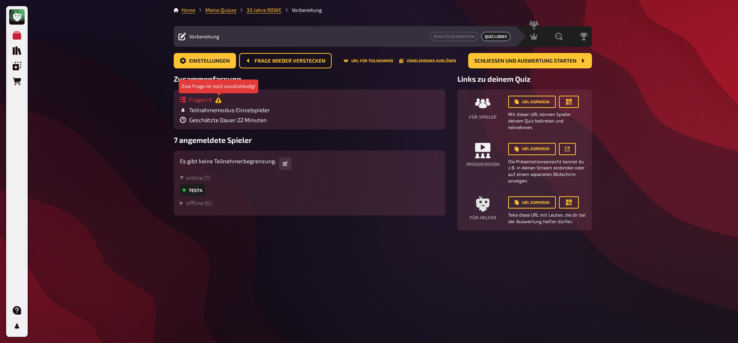
click at [217, 100] on icon at bounding box center [218, 100] width 6 height 6
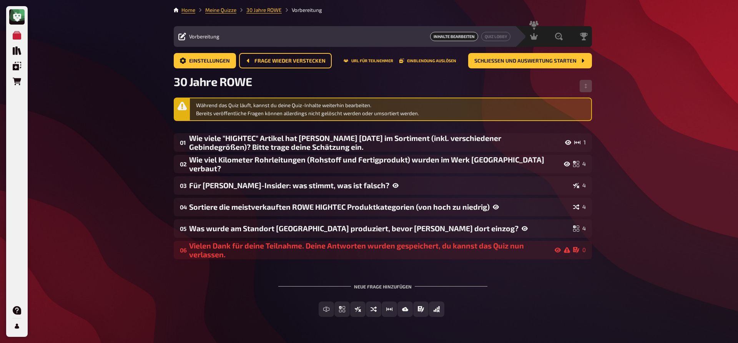
drag, startPoint x: 206, startPoint y: 249, endPoint x: 107, endPoint y: 258, distance: 99.1
click at [107, 258] on div "Meine Quizze Quiz Sammlung Einblendungen Bestellungen Hilfe Profil Home Meine Q…" at bounding box center [369, 183] width 738 height 366
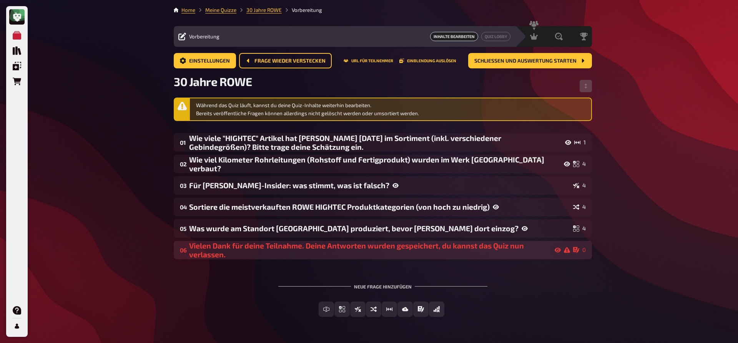
click at [218, 247] on div "Vielen Dank für deine Teilnahme. Deine Antworten wurden gespeichert, du kannst …" at bounding box center [379, 250] width 381 height 18
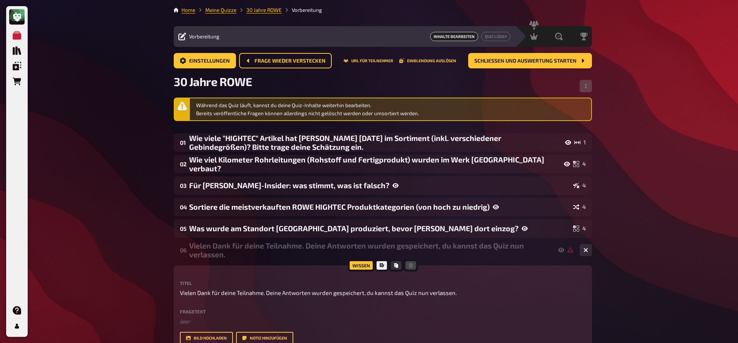
click at [218, 247] on div "Vielen Dank für deine Teilnahme. Deine Antworten wurden gespeichert, du kannst …" at bounding box center [381, 250] width 384 height 18
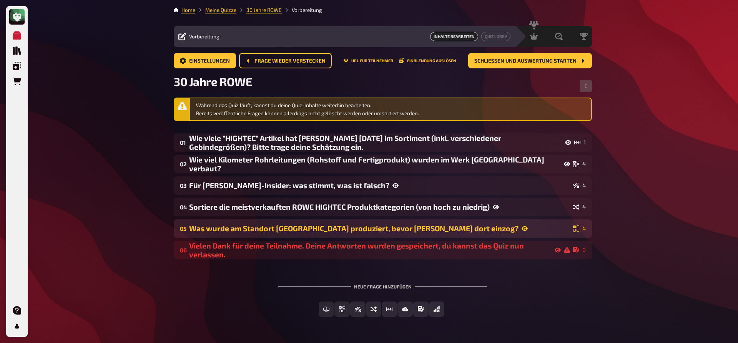
click at [538, 231] on div "Was wurde am Standort [GEOGRAPHIC_DATA] produziert, bevor [PERSON_NAME] dort ei…" at bounding box center [379, 228] width 381 height 9
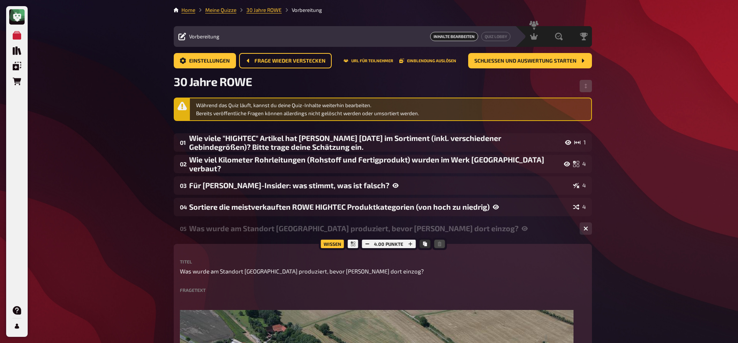
scroll to position [118, 0]
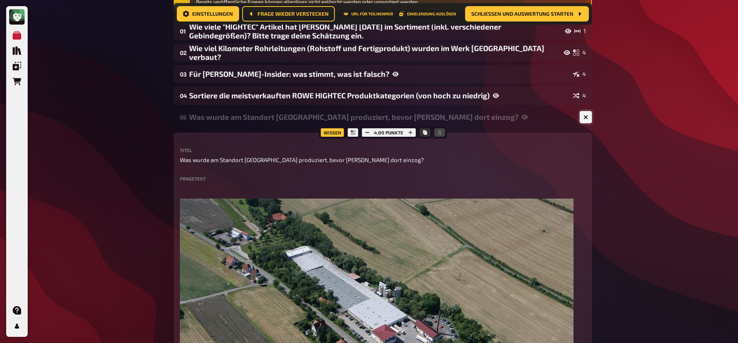
click at [585, 118] on icon "button" at bounding box center [585, 116] width 7 height 7
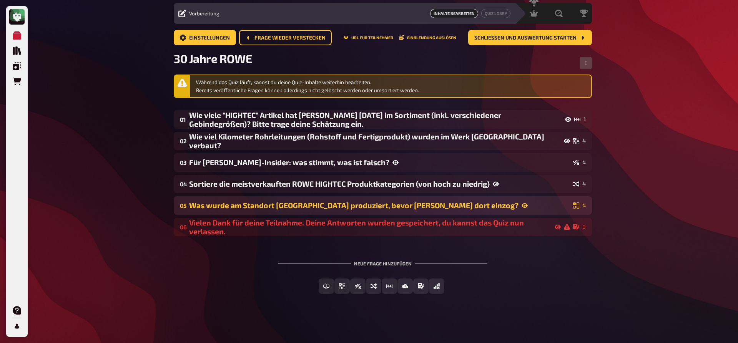
scroll to position [23, 0]
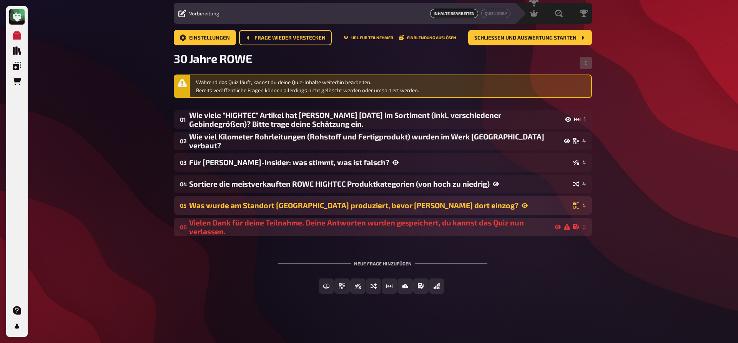
click at [527, 228] on div "Vielen Dank für deine Teilnahme. Deine Antworten wurden gespeichert, du kannst …" at bounding box center [379, 227] width 381 height 18
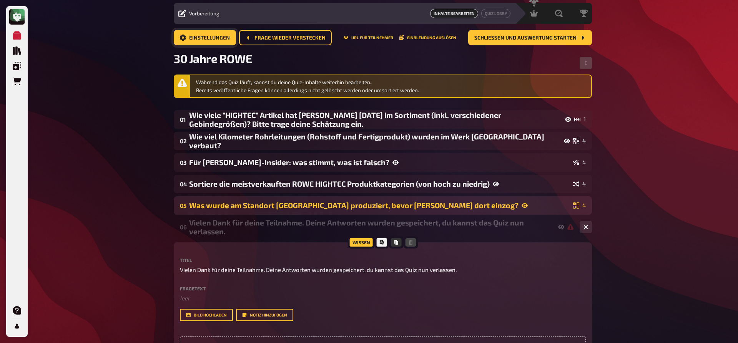
click at [209, 40] on span "Einstellungen" at bounding box center [209, 37] width 41 height 5
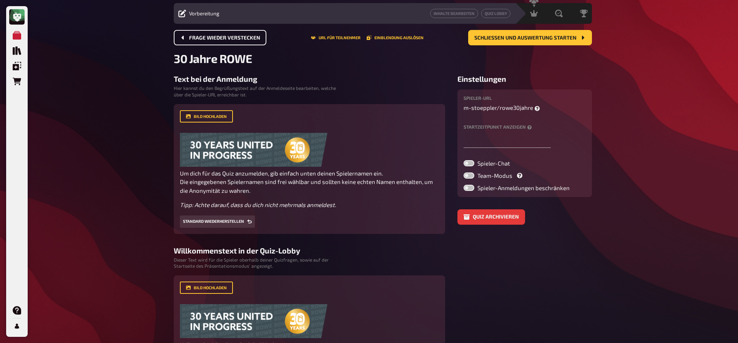
click at [209, 40] on span "Frage wieder verstecken" at bounding box center [224, 37] width 71 height 5
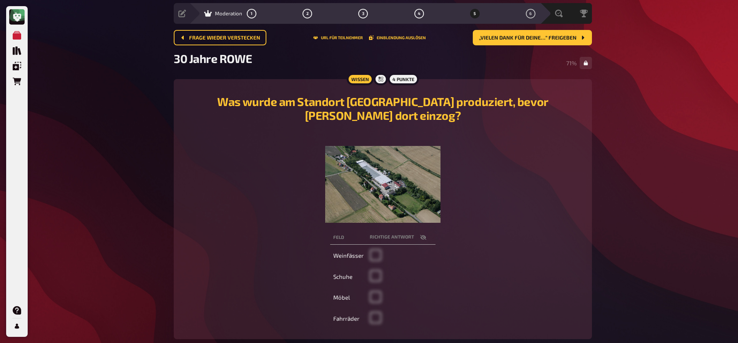
click at [224, 13] on span "Moderation" at bounding box center [228, 13] width 27 height 6
click at [573, 35] on button "„Vielen Dank für deine…“ freigeben" at bounding box center [532, 37] width 119 height 15
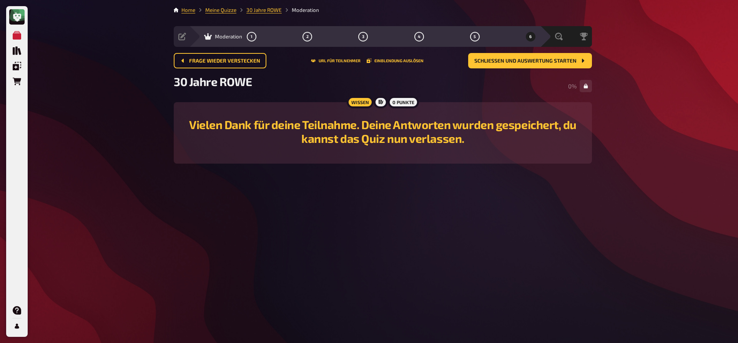
click at [368, 128] on h2 "Vielen Dank für deine Teilnahme. Deine Antworten wurden gespeichert, du kannst …" at bounding box center [383, 132] width 400 height 28
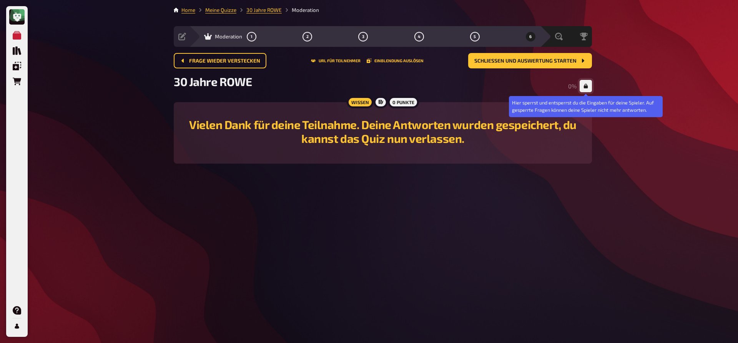
click at [586, 88] on icon "button" at bounding box center [585, 86] width 5 height 5
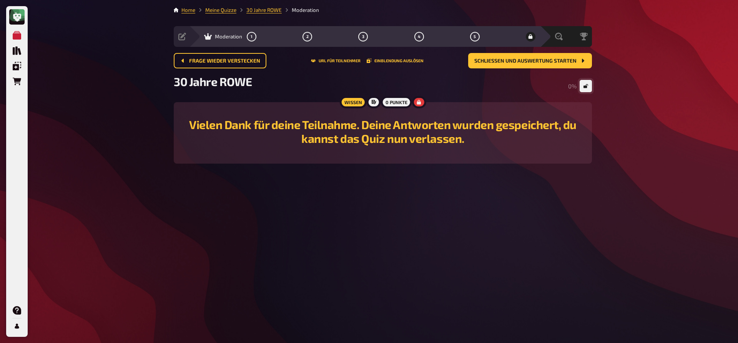
click at [205, 37] on icon at bounding box center [208, 36] width 8 height 7
click at [272, 7] on link "30 Jahre ROWE" at bounding box center [263, 10] width 35 height 6
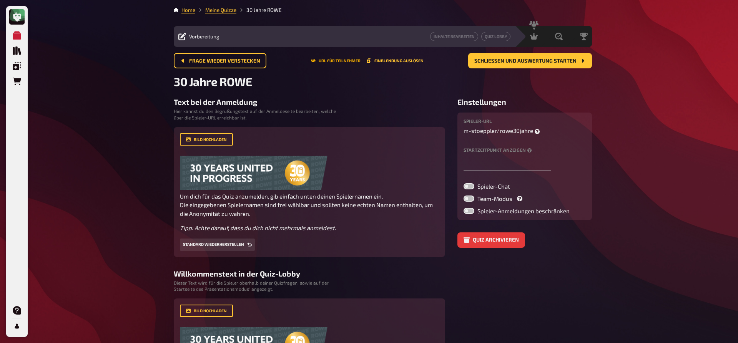
click at [351, 63] on button "URL für Teilnehmer" at bounding box center [336, 60] width 50 height 5
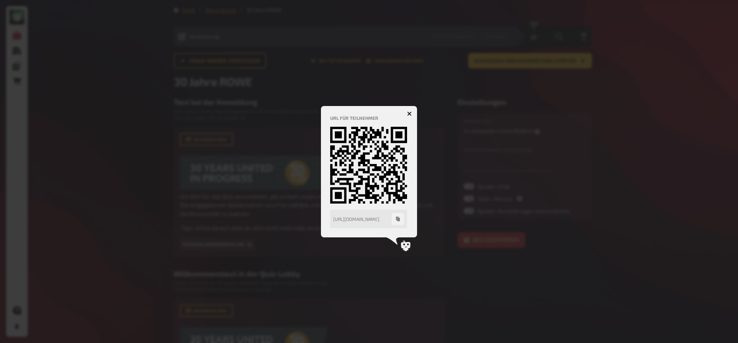
click at [407, 114] on icon "button" at bounding box center [409, 113] width 5 height 5
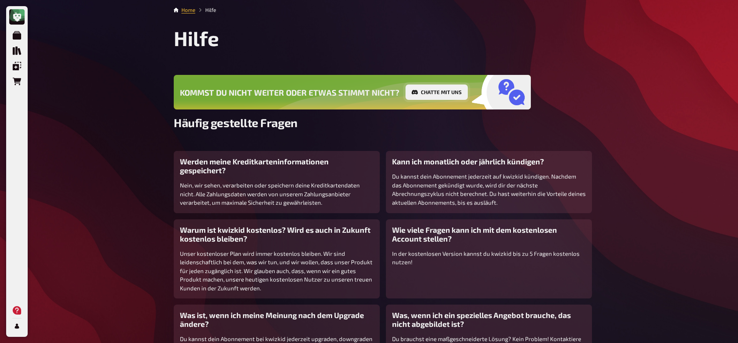
click at [429, 88] on button "Chatte mit uns" at bounding box center [436, 92] width 62 height 15
